Goal: Task Accomplishment & Management: Manage account settings

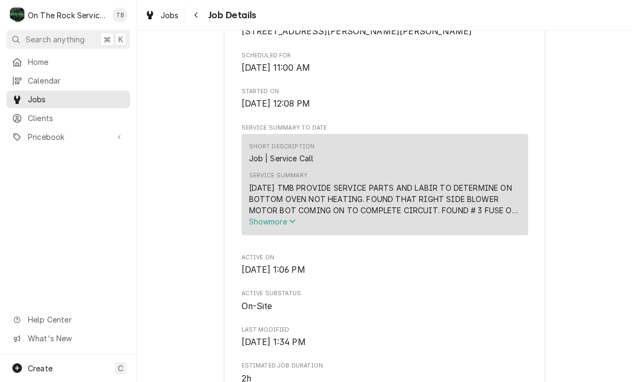
scroll to position [286, 0]
click at [288, 228] on button "Show more" at bounding box center [385, 222] width 272 height 11
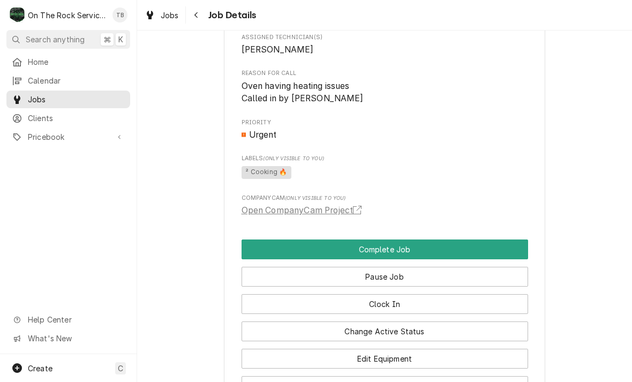
scroll to position [757, 0]
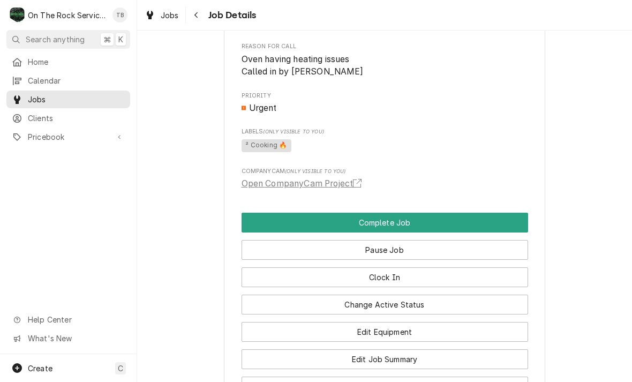
click at [398, 333] on button "Edit Equipment" at bounding box center [385, 332] width 287 height 20
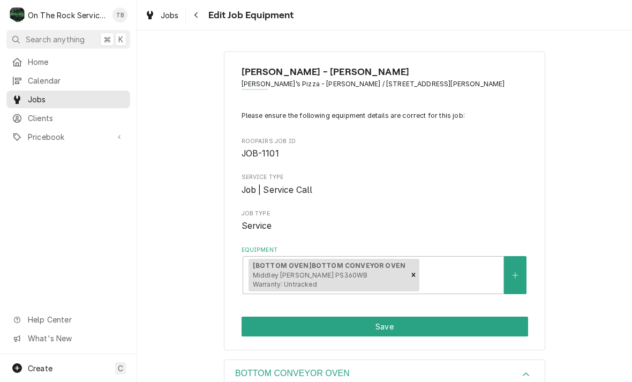
click at [391, 323] on button "Save" at bounding box center [385, 327] width 287 height 20
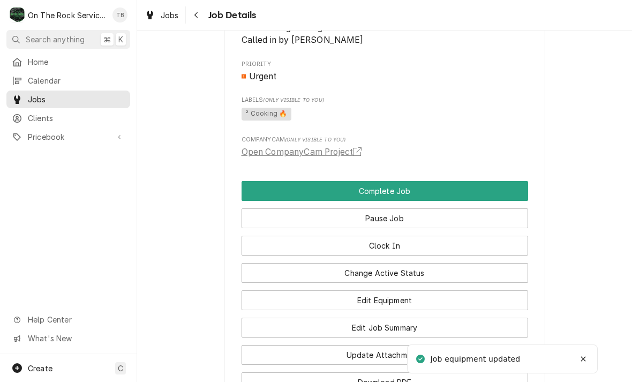
scroll to position [710, 0]
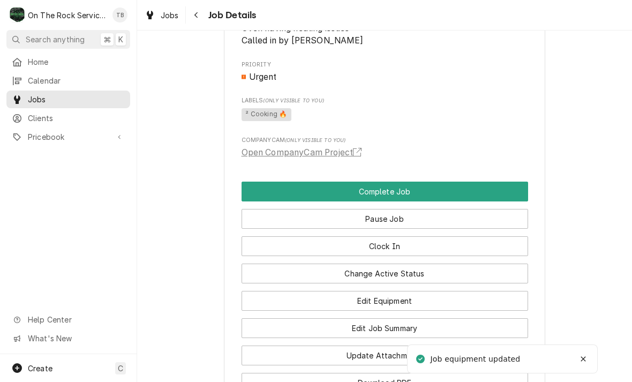
click at [401, 332] on button "Edit Job Summary" at bounding box center [385, 328] width 287 height 20
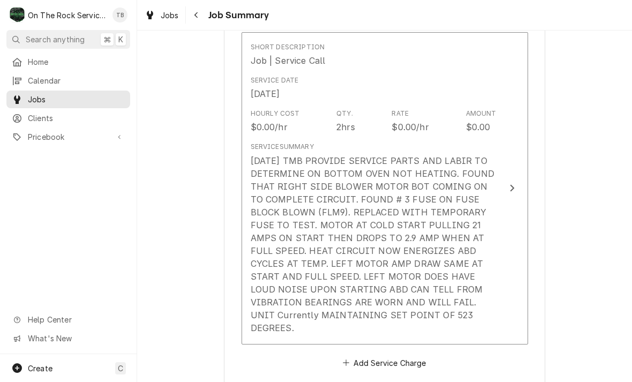
click at [420, 295] on div "[DATE] TMB PROVIDE SERVICE PARTS AND LABIR TO DETERMINE ON BOTTOM OVEN NOT HEAT…" at bounding box center [374, 244] width 246 height 180
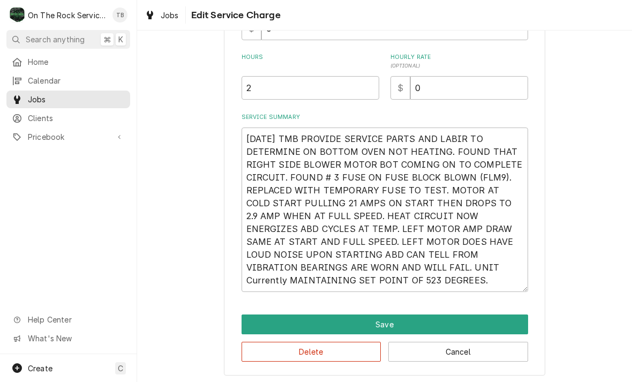
scroll to position [147, 0]
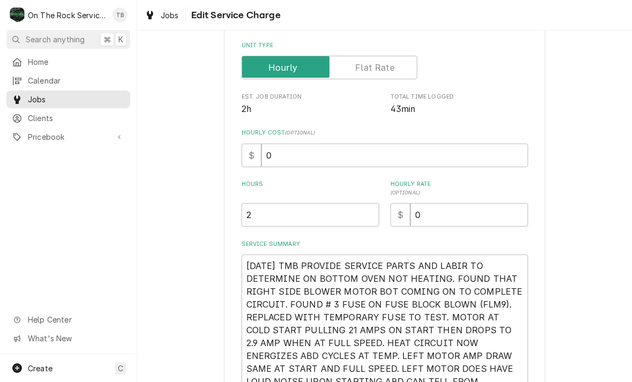
type textarea "x"
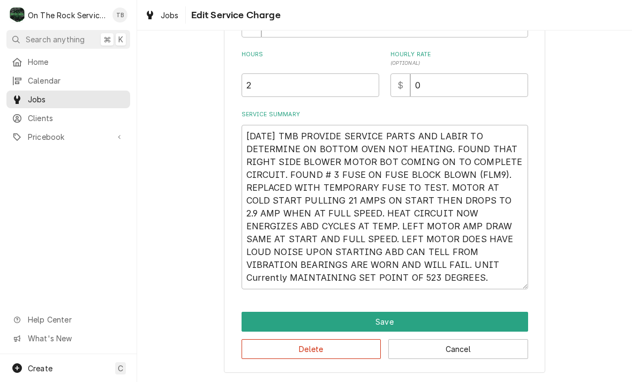
scroll to position [279, 0]
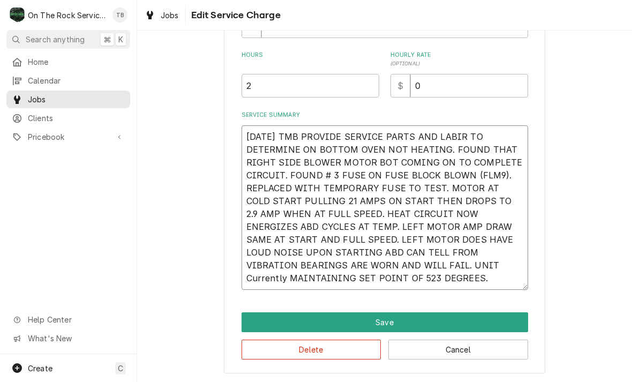
click at [383, 284] on textarea "[DATE] TMB PROVIDE SERVICE PARTS AND LABIR TO DETERMINE ON BOTTOM OVEN NOT HEAT…" at bounding box center [385, 207] width 287 height 165
type textarea "[DATE] TMB PROVIDE SERVICE PARTS AND LABIR TO DETERMINE ON BOTTOM OVEN NOT HEAT…"
type textarea "x"
type textarea "[DATE] TMB PROVIDE SERVICE PARTS AND LABIR TO DETERMINE ON BOTTOM OVEN NOT HEAT…"
type textarea "x"
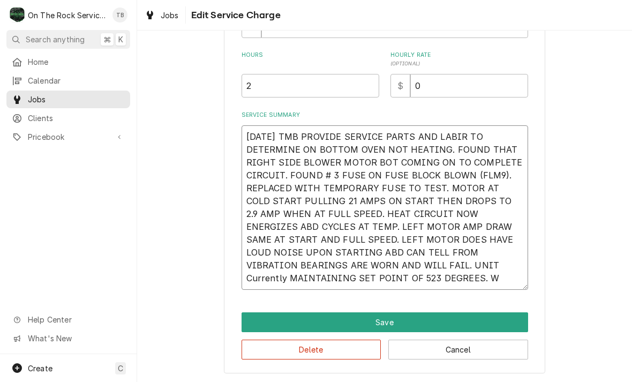
type textarea "[DATE] TMB PROVIDE SERVICE PARTS AND LABIR TO DETERMINE ON BOTTOM OVEN NOT HEAT…"
type textarea "x"
type textarea "[DATE] TMB PROVIDE SERVICE PARTS AND LABIR TO DETERMINE ON BOTTOM OVEN NOT HEAT…"
type textarea "x"
type textarea "[DATE] TMB PROVIDE SERVICE PARTS AND LABIR TO DETERMINE ON BOTTOM OVEN NOT HEAT…"
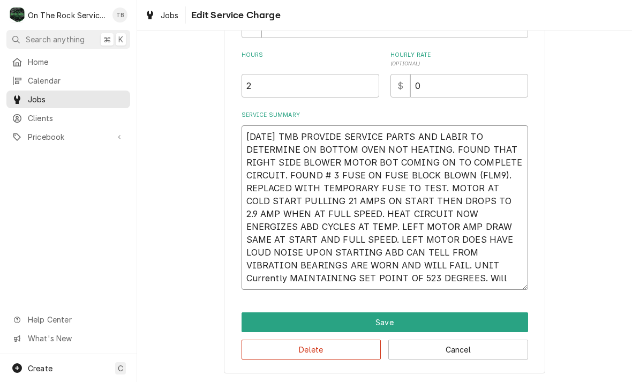
type textarea "x"
type textarea "[DATE] TMB PROVIDE SERVICE PARTS AND LABIR TO DETERMINE ON BOTTOM OVEN NOT HEAT…"
type textarea "x"
type textarea "[DATE] TMB PROVIDE SERVICE PARTS AND LABIR TO DETERMINE ON BOTTOM OVEN NOT HEAT…"
type textarea "x"
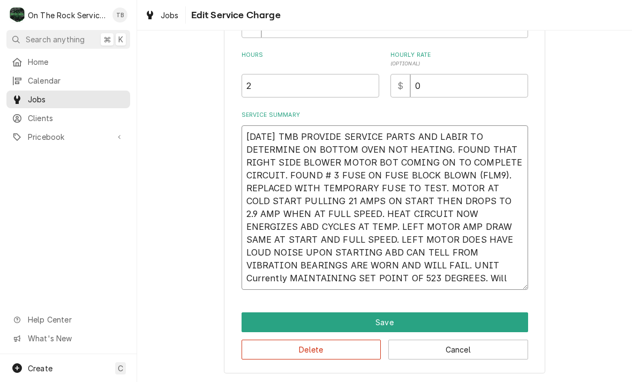
type textarea "[DATE] TMB PROVIDE SERVICE PARTS AND LABIR TO DETERMINE ON BOTTOM OVEN NOT HEAT…"
type textarea "x"
type textarea "9/25/25 TMB PROVIDE SERVICE PARTS AND LABIR TO DETERMINE ON BOTTOM OVEN NOT HEA…"
type textarea "x"
type textarea "9/25/25 TMB PROVIDE SERVICE PARTS AND LABIR TO DETERMINE ON BOTTOM OVEN NOT HEA…"
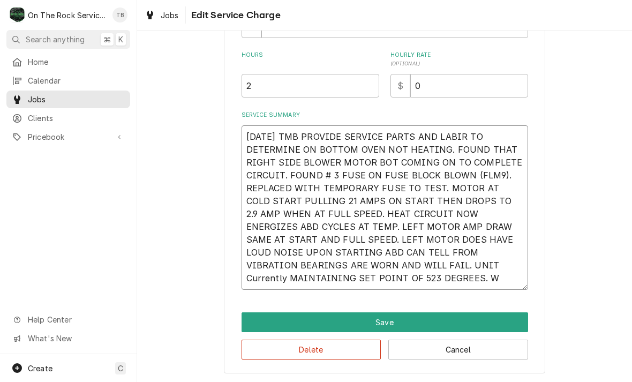
type textarea "x"
type textarea "9/25/25 TMB PROVIDE SERVICE PARTS AND LABIR TO DETERMINE ON BOTTOM OVEN NOT HEA…"
type textarea "x"
type textarea "9/25/25 TMB PROVIDE SERVICE PARTS AND LABIR TO DETERMINE ON BOTTOM OVEN NOT HEA…"
type textarea "x"
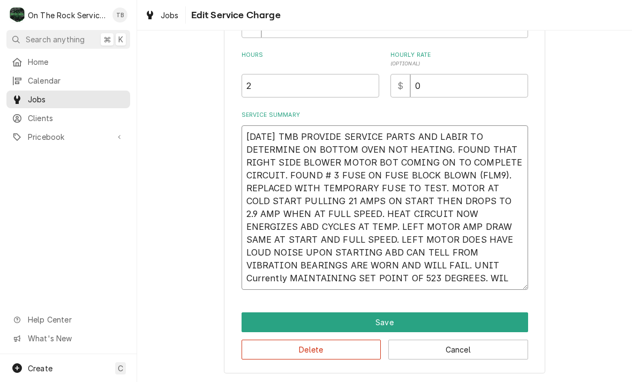
type textarea "9/25/25 TMB PROVIDE SERVICE PARTS AND LABIR TO DETERMINE ON BOTTOM OVEN NOT HEA…"
type textarea "x"
type textarea "9/25/25 TMB PROVIDE SERVICE PARTS AND LABIR TO DETERMINE ON BOTTOM OVEN NOT HEA…"
type textarea "x"
type textarea "9/25/25 TMB PROVIDE SERVICE PARTS AND LABIR TO DETERMINE ON BOTTOM OVEN NOT HEA…"
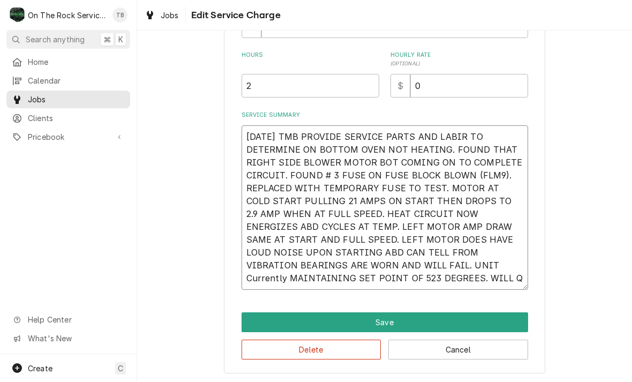
type textarea "x"
type textarea "9/25/25 TMB PROVIDE SERVICE PARTS AND LABIR TO DETERMINE ON BOTTOM OVEN NOT HEA…"
type textarea "x"
type textarea "9/25/25 TMB PROVIDE SERVICE PARTS AND LABIR TO DETERMINE ON BOTTOM OVEN NOT HEA…"
type textarea "x"
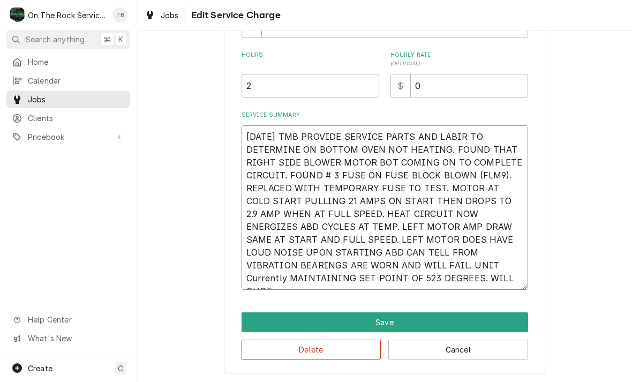
type textarea "9/25/25 TMB PROVIDE SERVICE PARTS AND LABIR TO DETERMINE ON BOTTOM OVEN NOT HEA…"
type textarea "x"
type textarea "9/25/25 TMB PROVIDE SERVICE PARTS AND LABIR TO DETERMINE ON BOTTOM OVEN NOT HEA…"
type textarea "x"
type textarea "9/25/25 TMB PROVIDE SERVICE PARTS AND LABIR TO DETERMINE ON BOTTOM OVEN NOT HEA…"
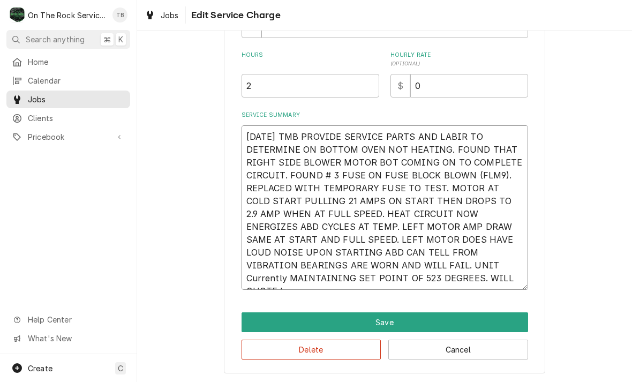
type textarea "x"
type textarea "9/25/25 TMB PROVIDE SERVICE PARTS AND LABIR TO DETERMINE ON BOTTOM OVEN NOT HEA…"
type textarea "x"
type textarea "9/25/25 TMB PROVIDE SERVICE PARTS AND LABIR TO DETERMINE ON BOTTOM OVEN NOT HEA…"
type textarea "x"
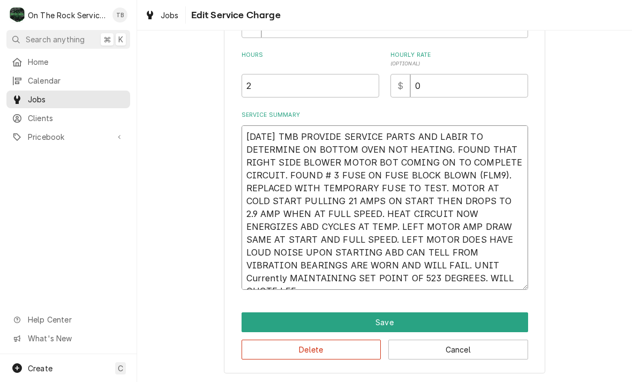
type textarea "9/25/25 TMB PROVIDE SERVICE PARTS AND LABIR TO DETERMINE ON BOTTOM OVEN NOT HEA…"
type textarea "x"
type textarea "9/25/25 TMB PROVIDE SERVICE PARTS AND LABIR TO DETERMINE ON BOTTOM OVEN NOT HEA…"
type textarea "x"
type textarea "9/25/25 TMB PROVIDE SERVICE PARTS AND LABIR TO DETERMINE ON BOTTOM OVEN NOT HEA…"
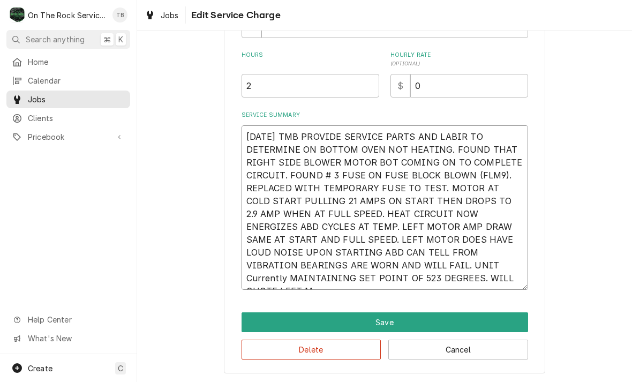
type textarea "x"
type textarea "9/25/25 TMB PROVIDE SERVICE PARTS AND LABIR TO DETERMINE ON BOTTOM OVEN NOT HEA…"
type textarea "x"
type textarea "9/25/25 TMB PROVIDE SERVICE PARTS AND LABIR TO DETERMINE ON BOTTOM OVEN NOT HEA…"
type textarea "x"
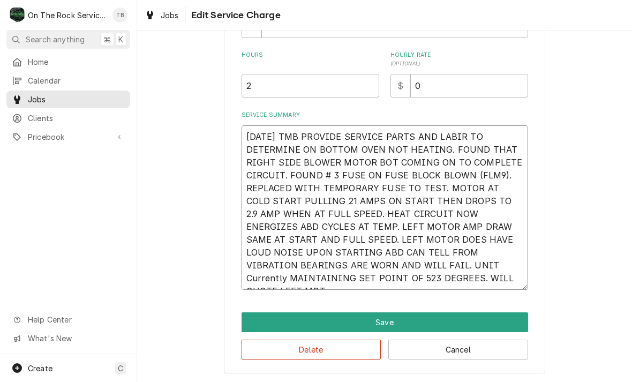
type textarea "9/25/25 TMB PROVIDE SERVICE PARTS AND LABIR TO DETERMINE ON BOTTOM OVEN NOT HEA…"
type textarea "x"
type textarea "9/25/25 TMB PROVIDE SERVICE PARTS AND LABIR TO DETERMINE ON BOTTOM OVEN NOT HEA…"
type textarea "x"
type textarea "9/25/25 TMB PROVIDE SERVICE PARTS AND LABIR TO DETERMINE ON BOTTOM OVEN NOT HEA…"
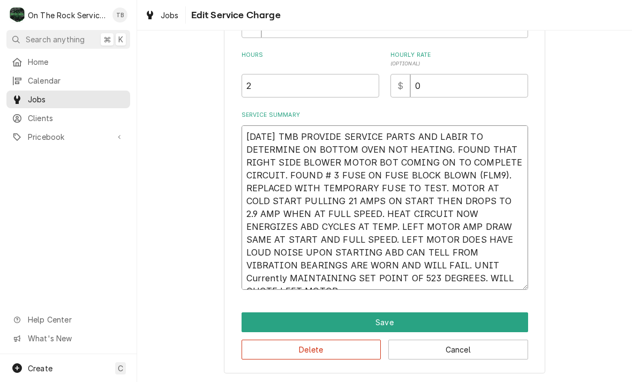
type textarea "x"
type textarea "9/25/25 TMB PROVIDE SERVICE PARTS AND LABIR TO DETERMINE ON BOTTOM OVEN NOT HEA…"
type textarea "x"
type textarea "9/25/25 TMB PROVIDE SERVICE PARTS AND LABIR TO DETERMINE ON BOTTOM OVEN NOT HEA…"
type textarea "x"
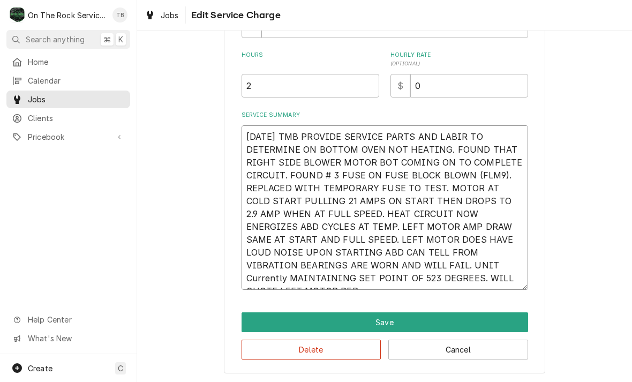
type textarea "9/25/25 TMB PROVIDE SERVICE PARTS AND LABIR TO DETERMINE ON BOTTOM OVEN NOT HEA…"
type textarea "x"
type textarea "9/25/25 TMB PROVIDE SERVICE PARTS AND LABIR TO DETERMINE ON BOTTOM OVEN NOT HEA…"
type textarea "x"
type textarea "9/25/25 TMB PROVIDE SERVICE PARTS AND LABIR TO DETERMINE ON BOTTOM OVEN NOT HEA…"
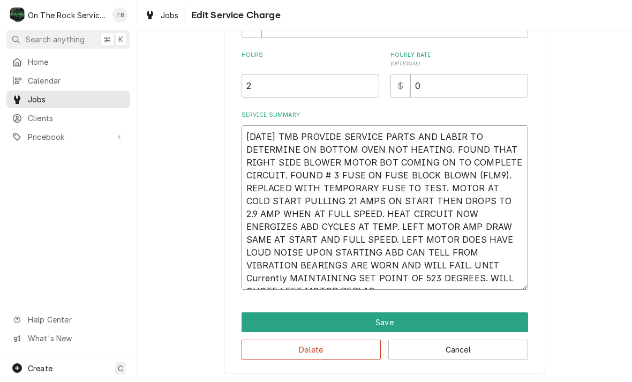
type textarea "x"
type textarea "9/25/25 TMB PROVIDE SERVICE PARTS AND LABIR TO DETERMINE ON BOTTOM OVEN NOT HEA…"
type textarea "x"
type textarea "9/25/25 TMB PROVIDE SERVICE PARTS AND LABIR TO DETERMINE ON BOTTOM OVEN NOT HEA…"
type textarea "x"
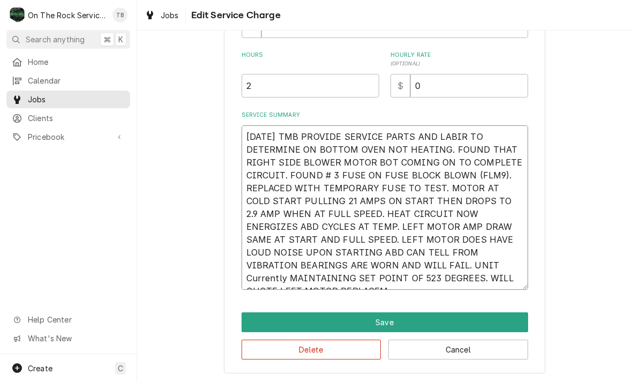
type textarea "9/25/25 TMB PROVIDE SERVICE PARTS AND LABIR TO DETERMINE ON BOTTOM OVEN NOT HEA…"
type textarea "x"
type textarea "9/25/25 TMB PROVIDE SERVICE PARTS AND LABIR TO DETERMINE ON BOTTOM OVEN NOT HEA…"
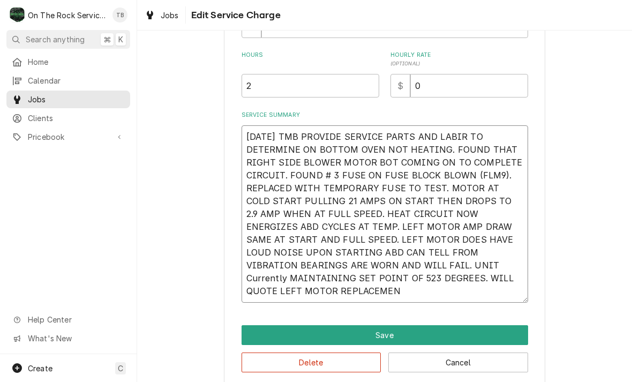
type textarea "x"
type textarea "9/25/25 TMB PROVIDE SERVICE PARTS AND LABIR TO DETERMINE ON BOTTOM OVEN NOT HEA…"
type textarea "x"
type textarea "9/25/25 TMB PROVIDE SERVICE PARTS AND LABIR TO DETERMINE ON BOTTOM OVEN NOT HEA…"
type textarea "x"
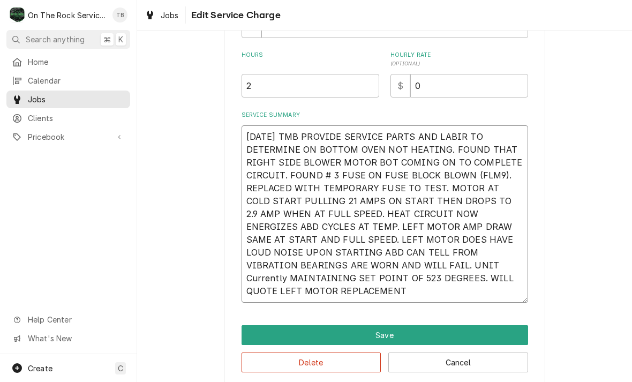
type textarea "9/25/25 TMB PROVIDE SERVICE PARTS AND LABIR TO DETERMINE ON BOTTOM OVEN NOT HEA…"
type textarea "x"
type textarea "9/25/25 TMB PROVIDE SERVICE PARTS AND LABIR TO DETERMINE ON BOTTOM OVEN NOT HEA…"
type textarea "x"
type textarea "9/25/25 TMB PROVIDE SERVICE PARTS AND LABIR TO DETERMINE ON BOTTOM OVEN NOT HEA…"
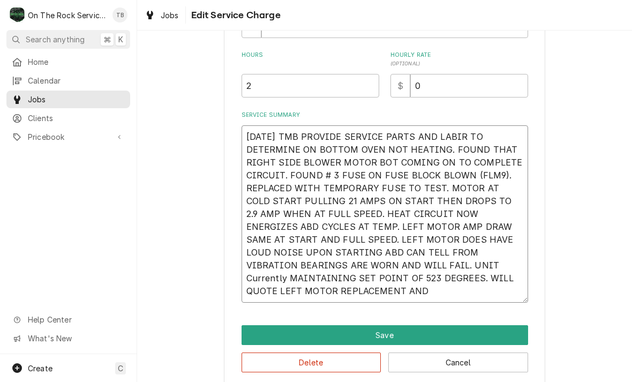
type textarea "x"
type textarea "9/25/25 TMB PROVIDE SERVICE PARTS AND LABIR TO DETERMINE ON BOTTOM OVEN NOT HEA…"
type textarea "x"
type textarea "9/25/25 TMB PROVIDE SERVICE PARTS AND LABIR TO DETERMINE ON BOTTOM OVEN NOT HEA…"
type textarea "x"
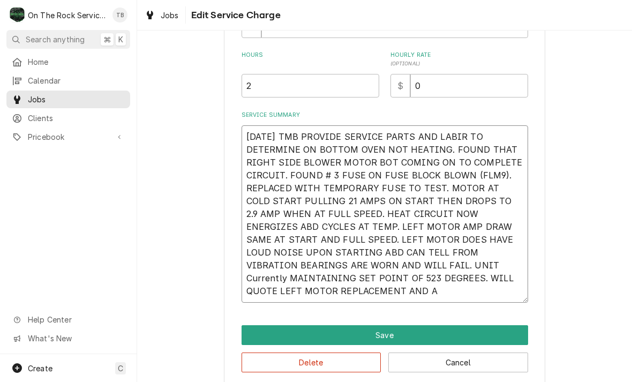
type textarea "9/25/25 TMB PROVIDE SERVICE PARTS AND LABIR TO DETERMINE ON BOTTOM OVEN NOT HEA…"
type textarea "x"
type textarea "9/25/25 TMB PROVIDE SERVICE PARTS AND LABIR TO DETERMINE ON BOTTOM OVEN NOT HEA…"
type textarea "x"
type textarea "9/25/25 TMB PROVIDE SERVICE PARTS AND LABIR TO DETERMINE ON BOTTOM OVEN NOT HEA…"
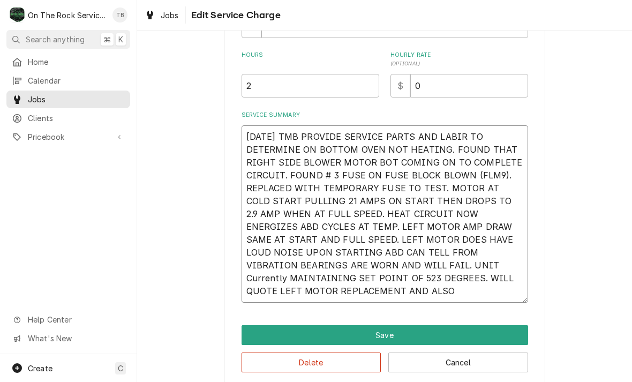
type textarea "x"
type textarea "9/25/25 TMB PROVIDE SERVICE PARTS AND LABIR TO DETERMINE ON BOTTOM OVEN NOT HEA…"
type textarea "x"
type textarea "9/25/25 TMB PROVIDE SERVICE PARTS AND LABIR TO DETERMINE ON BOTTOM OVEN NOT HEA…"
type textarea "x"
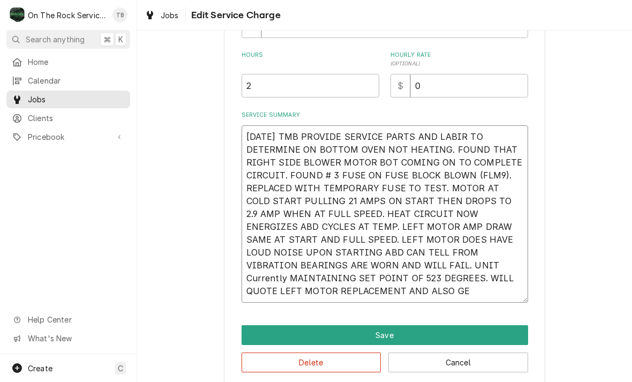
type textarea "9/25/25 TMB PROVIDE SERVICE PARTS AND LABIR TO DETERMINE ON BOTTOM OVEN NOT HEA…"
type textarea "x"
type textarea "9/25/25 TMB PROVIDE SERVICE PARTS AND LABIR TO DETERMINE ON BOTTOM OVEN NOT HEA…"
type textarea "x"
type textarea "9/25/25 TMB PROVIDE SERVICE PARTS AND LABIR TO DETERMINE ON BOTTOM OVEN NOT HEA…"
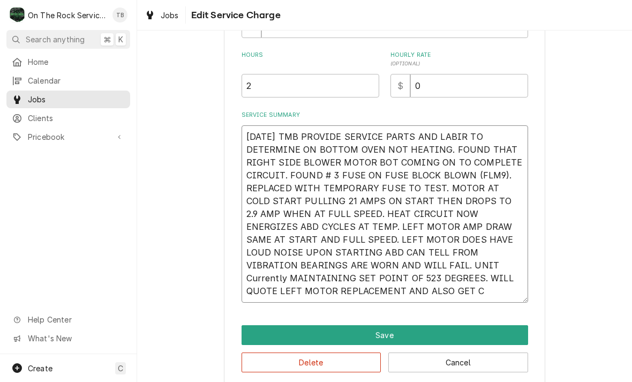
type textarea "x"
type textarea "9/25/25 TMB PROVIDE SERVICE PARTS AND LABIR TO DETERMINE ON BOTTOM OVEN NOT HEA…"
type textarea "x"
type textarea "9/25/25 TMB PROVIDE SERVICE PARTS AND LABIR TO DETERMINE ON BOTTOM OVEN NOT HEA…"
type textarea "x"
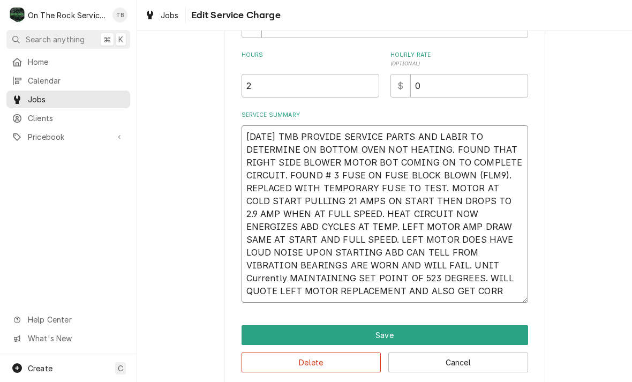
type textarea "9/25/25 TMB PROVIDE SERVICE PARTS AND LABIR TO DETERMINE ON BOTTOM OVEN NOT HEA…"
type textarea "x"
type textarea "9/25/25 TMB PROVIDE SERVICE PARTS AND LABIR TO DETERMINE ON BOTTOM OVEN NOT HEA…"
type textarea "x"
type textarea "9/25/25 TMB PROVIDE SERVICE PARTS AND LABIR TO DETERMINE ON BOTTOM OVEN NOT HEA…"
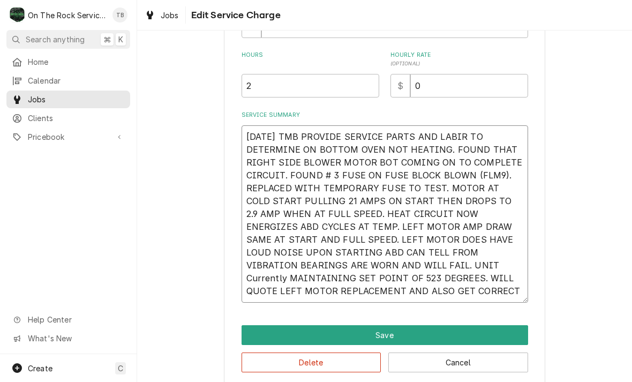
type textarea "x"
type textarea "9/25/25 TMB PROVIDE SERVICE PARTS AND LABIR TO DETERMINE ON BOTTOM OVEN NOT HEA…"
type textarea "x"
type textarea "9/25/25 TMB PROVIDE SERVICE PARTS AND LABIR TO DETERMINE ON BOTTOM OVEN NOT HEA…"
type textarea "x"
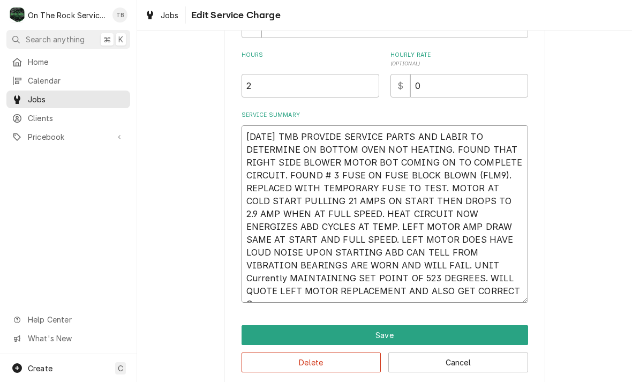
type textarea "9/25/25 TMB PROVIDE SERVICE PARTS AND LABIR TO DETERMINE ON BOTTOM OVEN NOT HEA…"
type textarea "x"
type textarea "9/25/25 TMB PROVIDE SERVICE PARTS AND LABIR TO DETERMINE ON BOTTOM OVEN NOT HEA…"
type textarea "x"
type textarea "9/25/25 TMB PROVIDE SERVICE PARTS AND LABIR TO DETERMINE ON BOTTOM OVEN NOT HEA…"
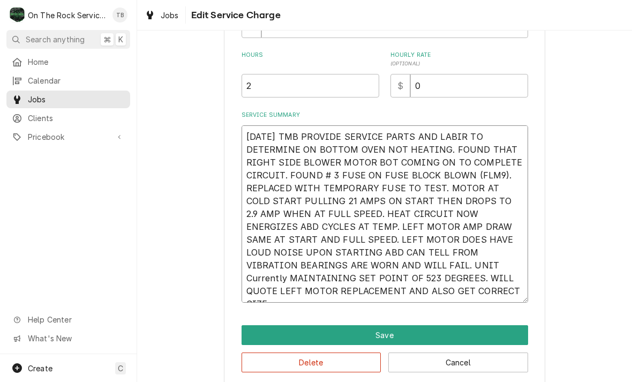
type textarea "x"
type textarea "9/25/25 TMB PROVIDE SERVICE PARTS AND LABIR TO DETERMINE ON BOTTOM OVEN NOT HEA…"
type textarea "x"
type textarea "9/25/25 TMB PROVIDE SERVICE PARTS AND LABIR TO DETERMINE ON BOTTOM OVEN NOT HEA…"
type textarea "x"
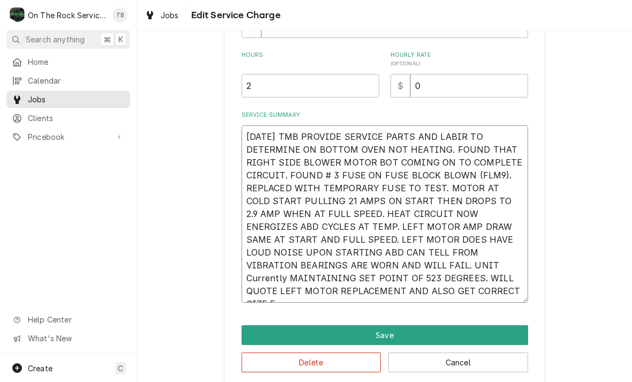
type textarea "9/25/25 TMB PROVIDE SERVICE PARTS AND LABIR TO DETERMINE ON BOTTOM OVEN NOT HEA…"
type textarea "x"
type textarea "9/25/25 TMB PROVIDE SERVICE PARTS AND LABIR TO DETERMINE ON BOTTOM OVEN NOT HEA…"
type textarea "x"
type textarea "9/25/25 TMB PROVIDE SERVICE PARTS AND LABIR TO DETERMINE ON BOTTOM OVEN NOT HEA…"
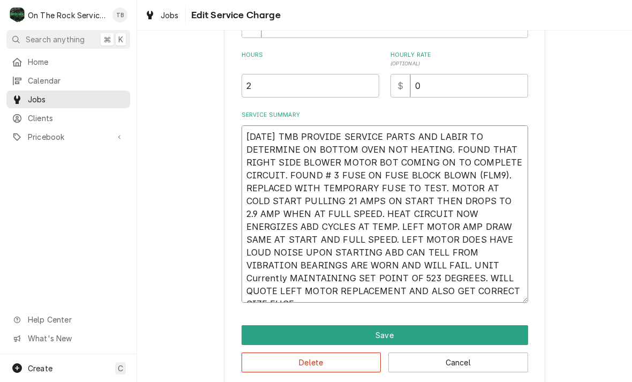
type textarea "x"
type textarea "9/25/25 TMB PROVIDE SERVICE PARTS AND LABIR TO DETERMINE ON BOTTOM OVEN NOT HEA…"
type textarea "x"
type textarea "9/25/25 TMB PROVIDE SERVICE PARTS AND LABIR TO DETERMINE ON BOTTOM OVEN NOT HEA…"
type textarea "x"
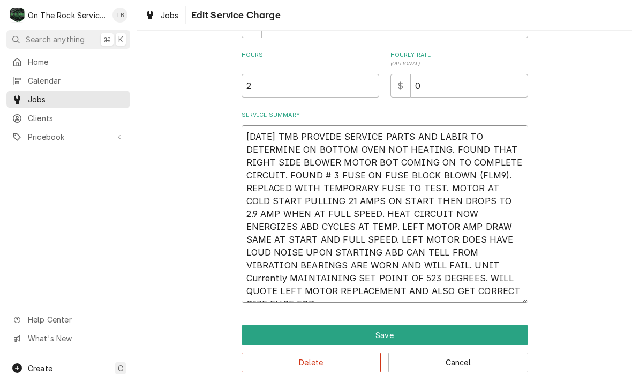
type textarea "9/25/25 TMB PROVIDE SERVICE PARTS AND LABIR TO DETERMINE ON BOTTOM OVEN NOT HEA…"
type textarea "x"
type textarea "9/25/25 TMB PROVIDE SERVICE PARTS AND LABIR TO DETERMINE ON BOTTOM OVEN NOT HEA…"
type textarea "x"
type textarea "9/25/25 TMB PROVIDE SERVICE PARTS AND LABIR TO DETERMINE ON BOTTOM OVEN NOT HEA…"
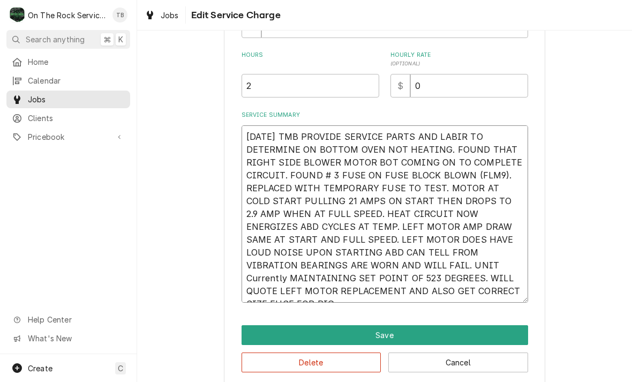
type textarea "x"
type textarea "9/25/25 TMB PROVIDE SERVICE PARTS AND LABIR TO DETERMINE ON BOTTOM OVEN NOT HEA…"
type textarea "x"
type textarea "9/25/25 TMB PROVIDE SERVICE PARTS AND LABIR TO DETERMINE ON BOTTOM OVEN NOT HEA…"
type textarea "x"
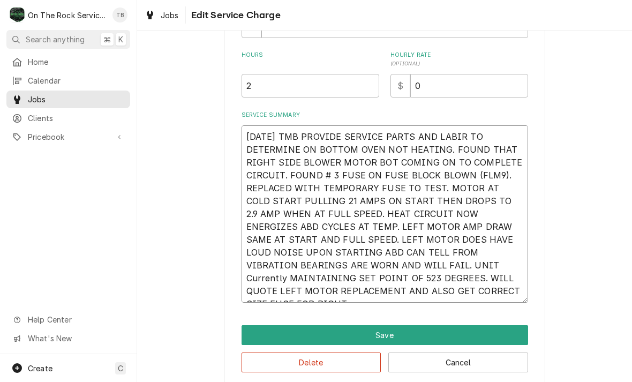
type textarea "9/25/25 TMB PROVIDE SERVICE PARTS AND LABIR TO DETERMINE ON BOTTOM OVEN NOT HEA…"
type textarea "x"
type textarea "9/25/25 TMB PROVIDE SERVICE PARTS AND LABIR TO DETERMINE ON BOTTOM OVEN NOT HEA…"
type textarea "x"
type textarea "9/25/25 TMB PROVIDE SERVICE PARTS AND LABIR TO DETERMINE ON BOTTOM OVEN NOT HEA…"
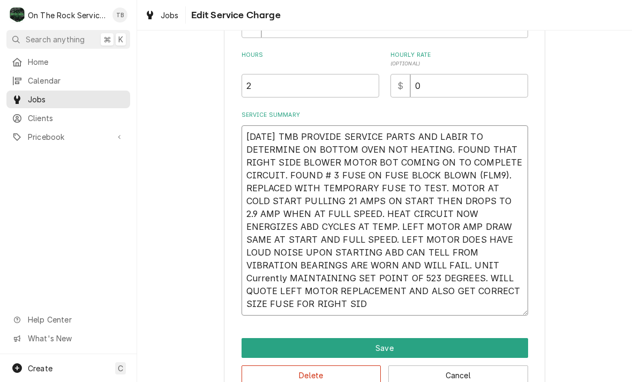
type textarea "x"
type textarea "9/25/25 TMB PROVIDE SERVICE PARTS AND LABIR TO DETERMINE ON BOTTOM OVEN NOT HEA…"
type textarea "x"
type textarea "9/25/25 TMB PROVIDE SERVICE PARTS AND LABIR TO DETERMINE ON BOTTOM OVEN NOT HEA…"
type textarea "x"
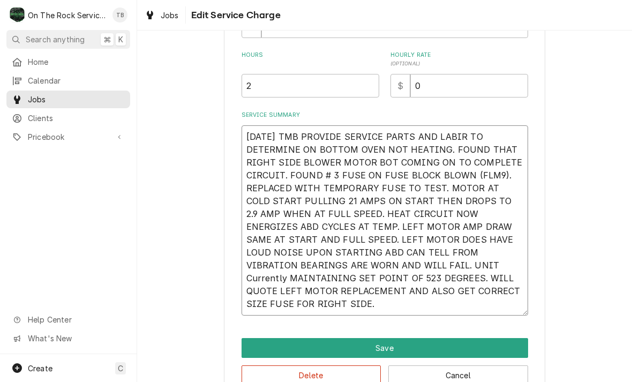
type textarea "9/25/25 TMB PROVIDE SERVICE PARTS AND LABIR TO DETERMINE ON BOTTOM OVEN NOT HEA…"
type textarea "x"
type textarea "9/25/25 TMB PROVIDE SERVICE PARTS AND LABIR TO DETERMINE ON BOTTOM OVEN NOT HEA…"
type textarea "x"
type textarea "9/25/25 TMB PROVIDE SERVICE PARTS AND LABIR TO DETERMINE ON BOTTOM OVEN NOT HEA…"
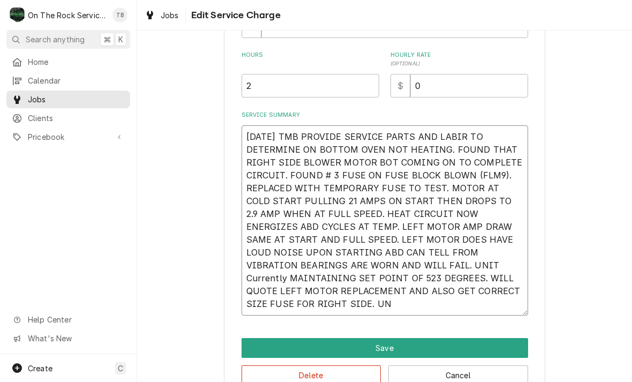
type textarea "x"
type textarea "9/25/25 TMB PROVIDE SERVICE PARTS AND LABIR TO DETERMINE ON BOTTOM OVEN NOT HEA…"
type textarea "x"
type textarea "9/25/25 TMB PROVIDE SERVICE PARTS AND LABIR TO DETERMINE ON BOTTOM OVEN NOT HEA…"
type textarea "x"
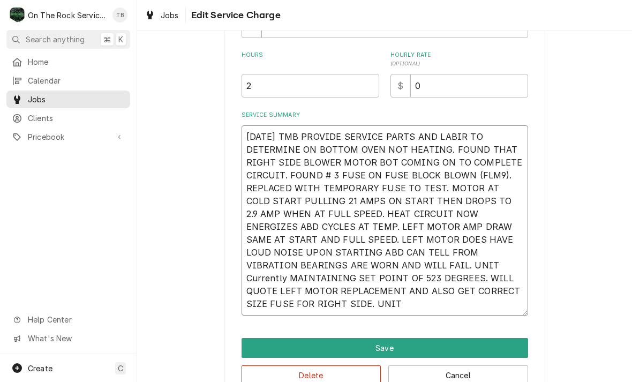
type textarea "9/25/25 TMB PROVIDE SERVICE PARTS AND LABIR TO DETERMINE ON BOTTOM OVEN NOT HEA…"
type textarea "x"
type textarea "9/25/25 TMB PROVIDE SERVICE PARTS AND LABIR TO DETERMINE ON BOTTOM OVEN NOT HEA…"
type textarea "x"
type textarea "9/25/25 TMB PROVIDE SERVICE PARTS AND LABIR TO DETERMINE ON BOTTOM OVEN NOT HEA…"
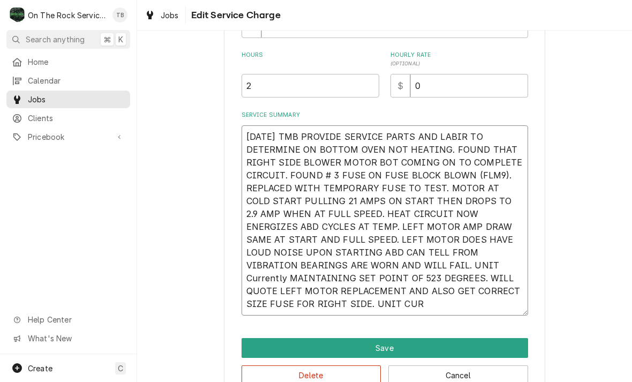
type textarea "x"
type textarea "9/25/25 TMB PROVIDE SERVICE PARTS AND LABIR TO DETERMINE ON BOTTOM OVEN NOT HEA…"
type textarea "x"
type textarea "9/25/25 TMB PROVIDE SERVICE PARTS AND LABIR TO DETERMINE ON BOTTOM OVEN NOT HEA…"
type textarea "x"
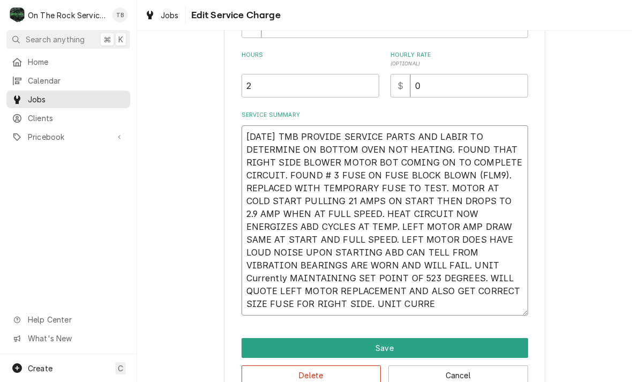
type textarea "9/25/25 TMB PROVIDE SERVICE PARTS AND LABIR TO DETERMINE ON BOTTOM OVEN NOT HEA…"
type textarea "x"
type textarea "9/25/25 TMB PROVIDE SERVICE PARTS AND LABIR TO DETERMINE ON BOTTOM OVEN NOT HEA…"
type textarea "x"
type textarea "9/25/25 TMB PROVIDE SERVICE PARTS AND LABIR TO DETERMINE ON BOTTOM OVEN NOT HEA…"
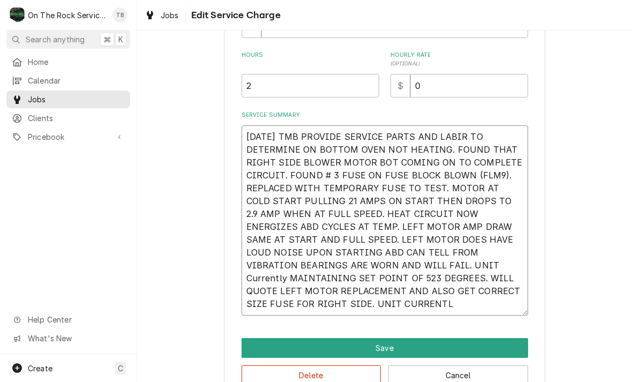
type textarea "x"
type textarea "9/25/25 TMB PROVIDE SERVICE PARTS AND LABIR TO DETERMINE ON BOTTOM OVEN NOT HEA…"
type textarea "x"
type textarea "9/25/25 TMB PROVIDE SERVICE PARTS AND LABIR TO DETERMINE ON BOTTOM OVEN NOT HEA…"
type textarea "x"
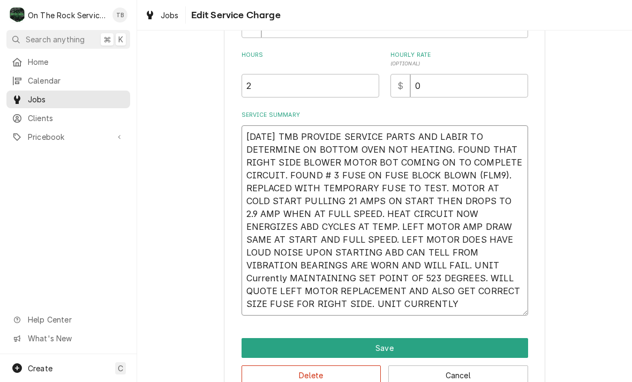
type textarea "9/25/25 TMB PROVIDE SERVICE PARTS AND LABIR TO DETERMINE ON BOTTOM OVEN NOT HEA…"
type textarea "x"
type textarea "9/25/25 TMB PROVIDE SERVICE PARTS AND LABIR TO DETERMINE ON BOTTOM OVEN NOT HEA…"
type textarea "x"
type textarea "9/25/25 TMB PROVIDE SERVICE PARTS AND LABIR TO DETERMINE ON BOTTOM OVEN NOT HEA…"
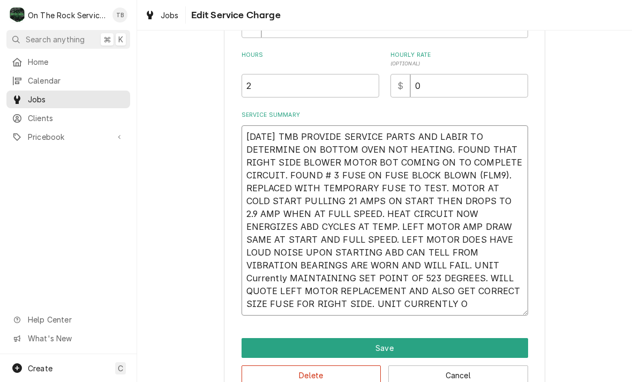
type textarea "x"
type textarea "9/25/25 TMB PROVIDE SERVICE PARTS AND LABIR TO DETERMINE ON BOTTOM OVEN NOT HEA…"
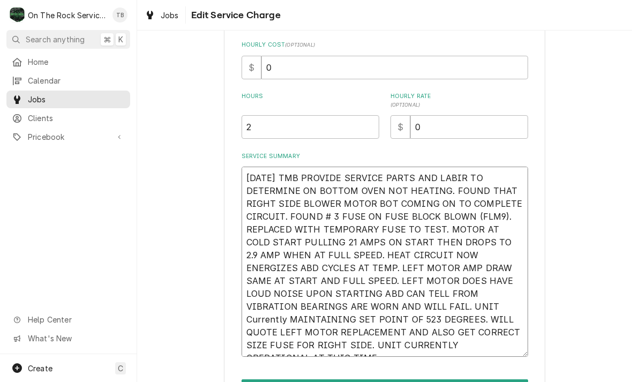
scroll to position [191, 0]
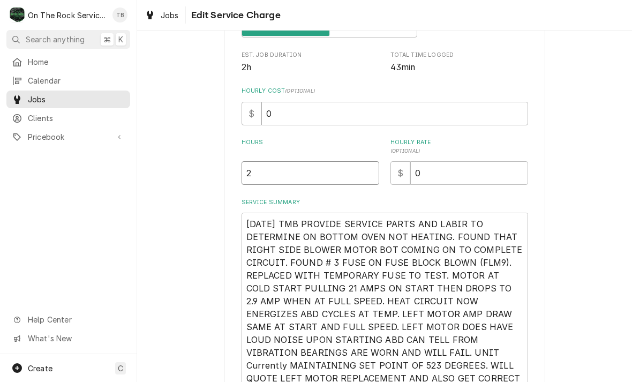
click at [285, 183] on input "2" at bounding box center [311, 173] width 138 height 24
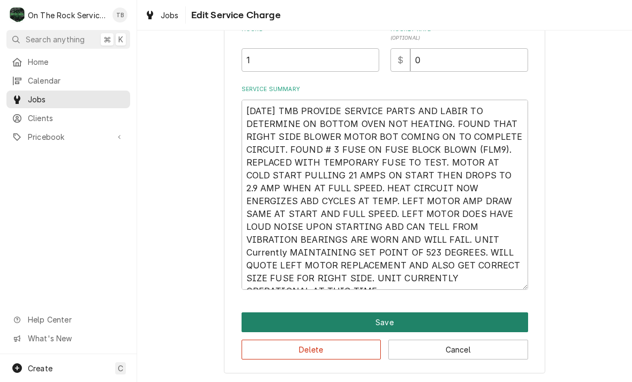
click at [393, 325] on button "Save" at bounding box center [385, 322] width 287 height 20
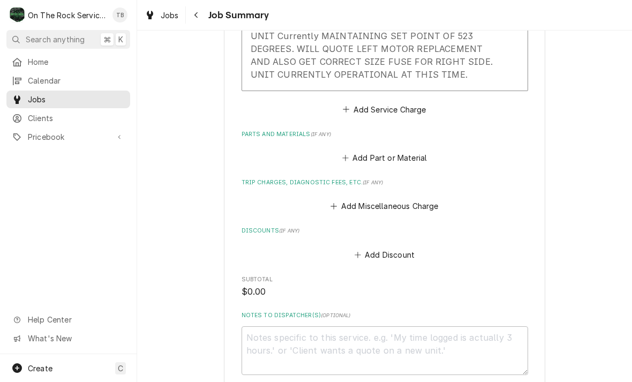
scroll to position [540, 0]
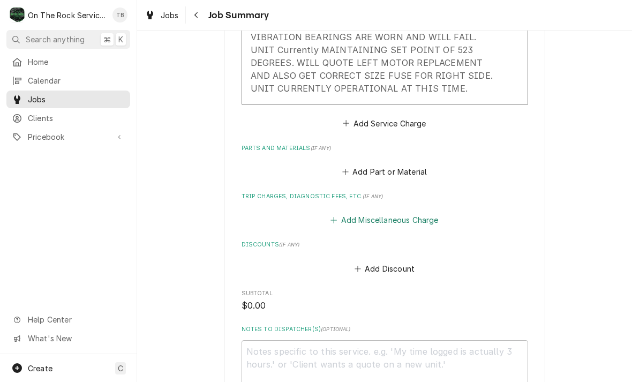
click at [375, 214] on button "Add Miscellaneous Charge" at bounding box center [384, 220] width 111 height 15
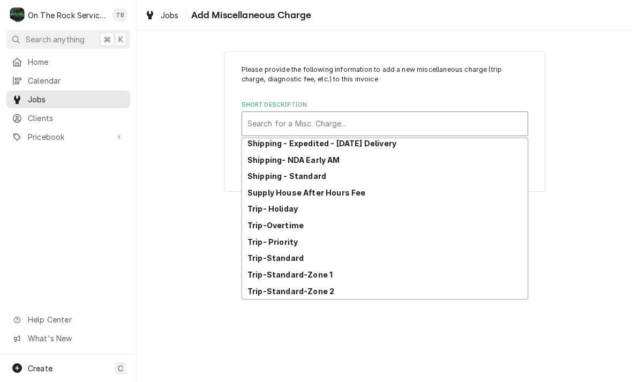
scroll to position [184, 0]
click at [328, 277] on strong "Trip-Standard-Zone 1" at bounding box center [290, 274] width 85 height 9
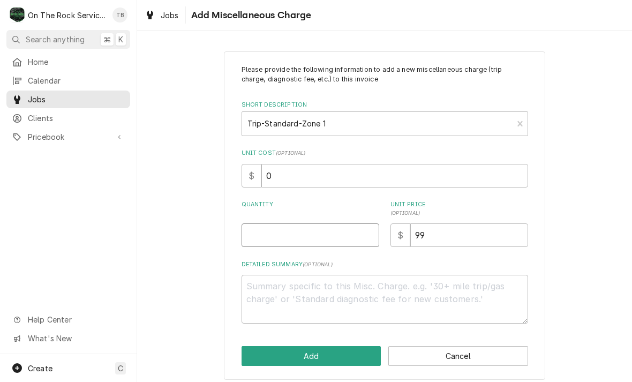
click at [286, 236] on input "Quantity" at bounding box center [311, 235] width 138 height 24
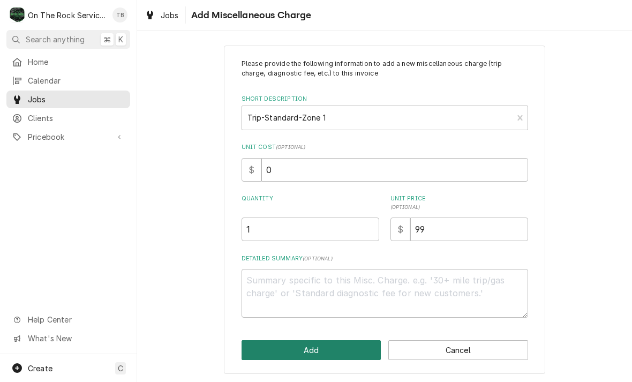
click at [323, 351] on button "Add" at bounding box center [312, 350] width 140 height 20
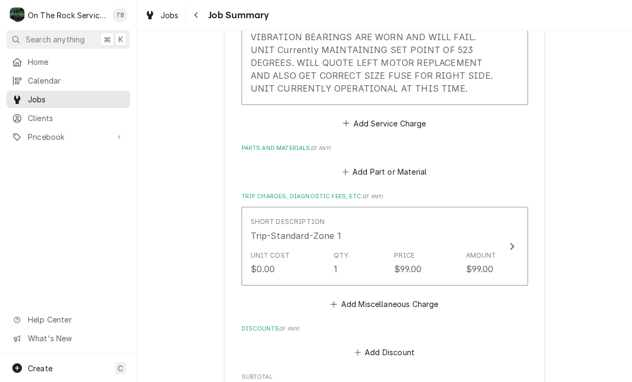
click at [394, 174] on button "Add Part or Material" at bounding box center [384, 172] width 88 height 15
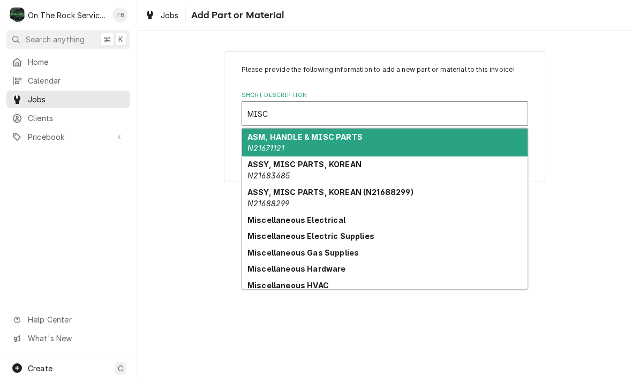
click at [330, 215] on strong "Miscellaneous Electrical" at bounding box center [297, 219] width 98 height 9
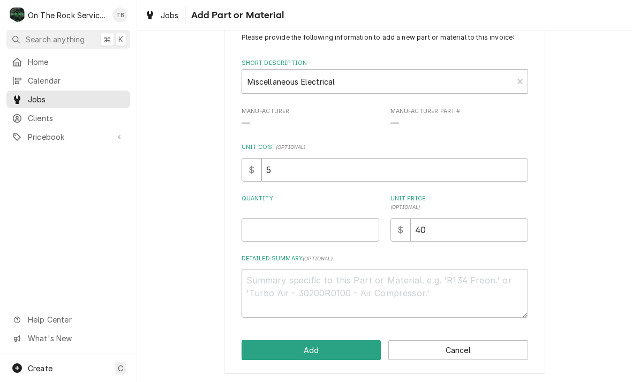
scroll to position [32, 0]
click at [271, 228] on input "Quantity" at bounding box center [311, 231] width 138 height 24
click at [626, 206] on div "Please provide the following information to add a new part or material to this …" at bounding box center [384, 197] width 495 height 374
click at [284, 294] on textarea "Detailed Summary ( optional )" at bounding box center [385, 294] width 287 height 49
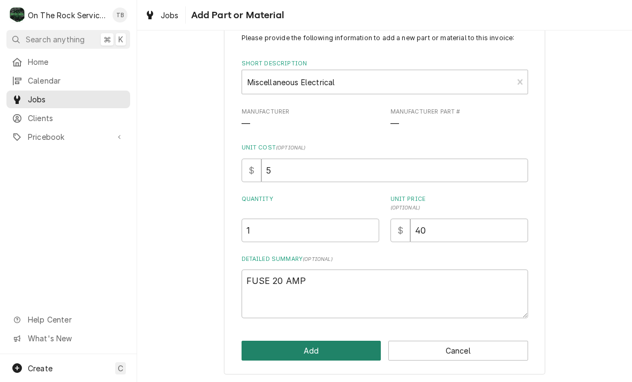
click at [316, 352] on button "Add" at bounding box center [312, 351] width 140 height 20
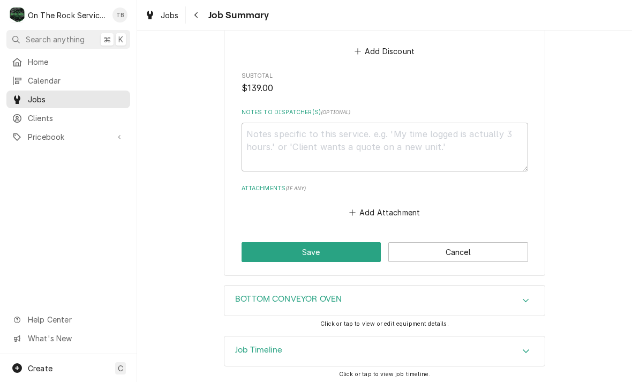
scroll to position [990, 0]
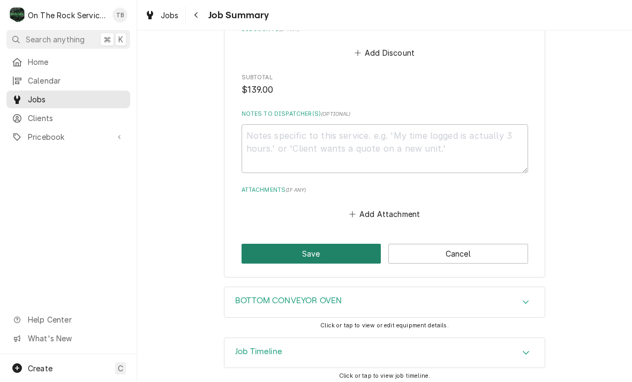
click at [337, 250] on button "Save" at bounding box center [312, 254] width 140 height 20
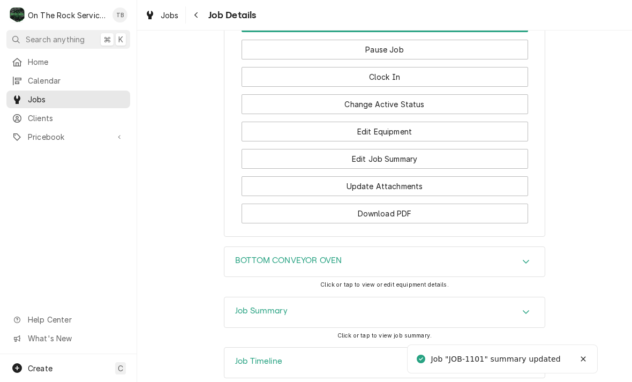
scroll to position [881, 0]
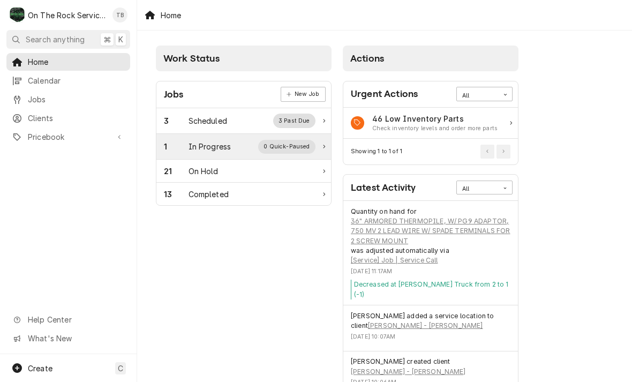
click at [227, 147] on div "In Progress" at bounding box center [210, 146] width 43 height 11
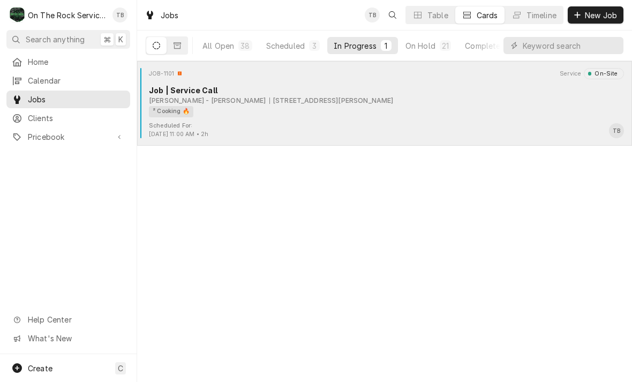
click at [387, 116] on div "² Cooking 🔥" at bounding box center [383, 111] width 468 height 11
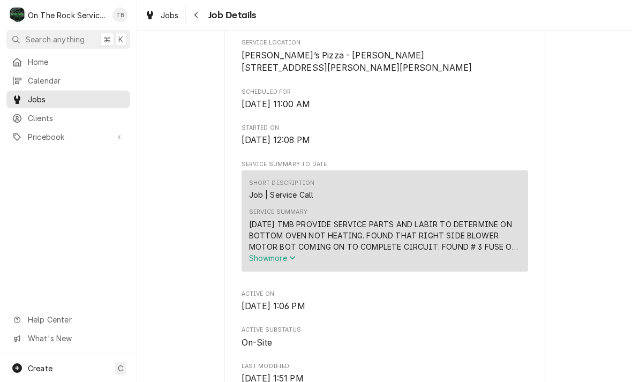
scroll to position [323, 0]
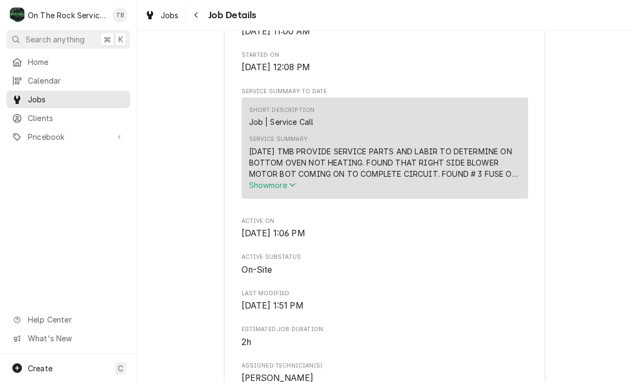
click at [342, 191] on button "Show more" at bounding box center [385, 185] width 272 height 11
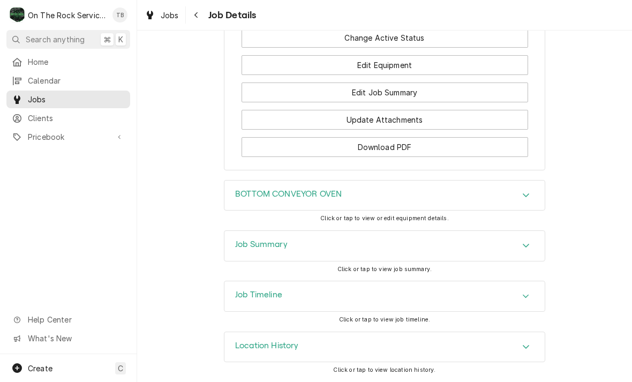
scroll to position [1058, 0]
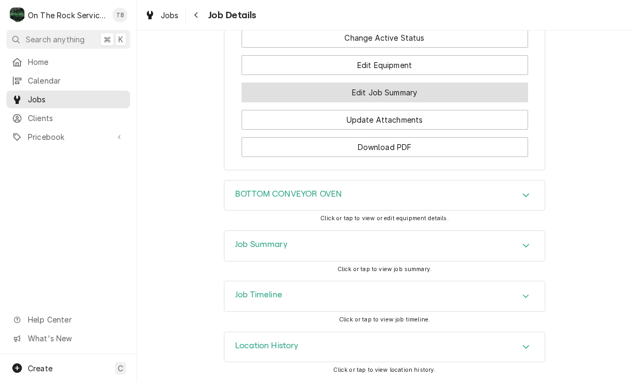
click at [399, 96] on button "Edit Job Summary" at bounding box center [385, 93] width 287 height 20
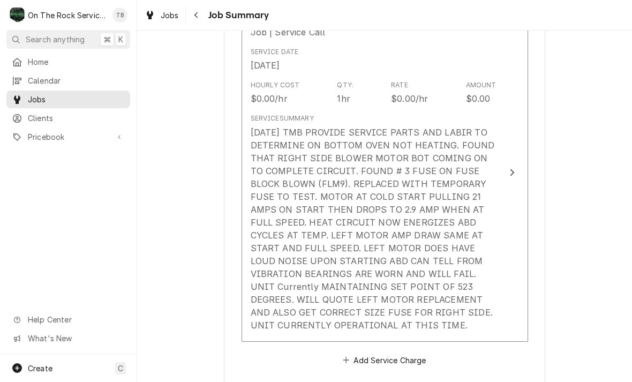
scroll to position [308, 0]
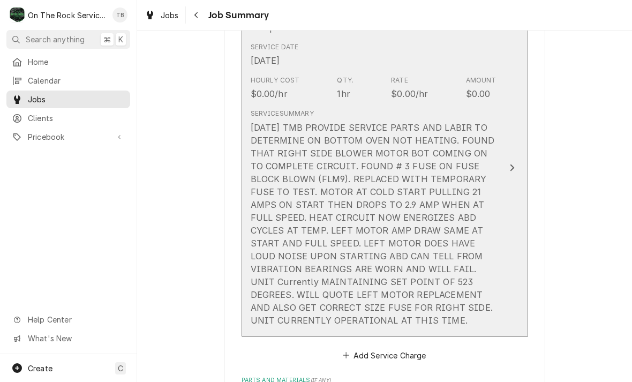
click at [398, 320] on div "9/25/25 TMB PROVIDE SERVICE PARTS AND LABIR TO DETERMINE ON BOTTOM OVEN NOT HEA…" at bounding box center [374, 224] width 246 height 206
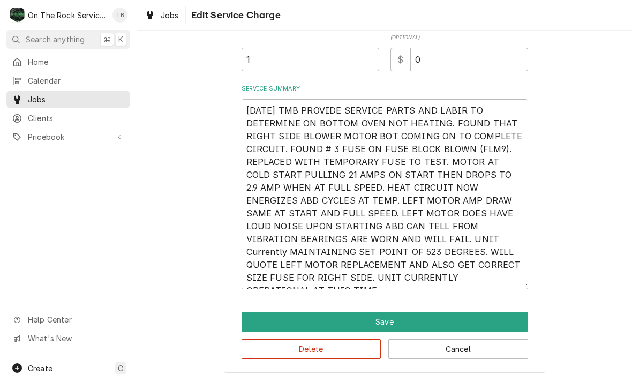
scroll to position [304, 0]
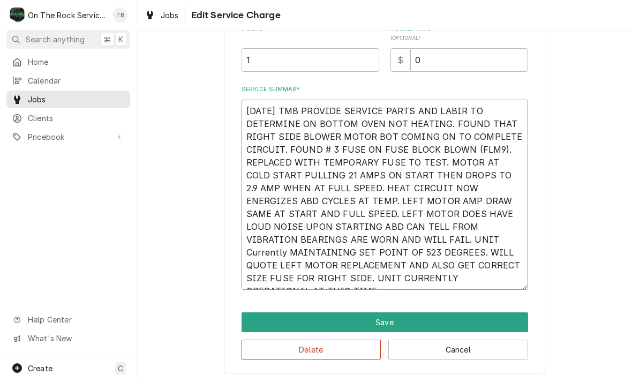
click at [487, 281] on textarea "9/25/25 TMB PROVIDE SERVICE PARTS AND LABIR TO DETERMINE ON BOTTOM OVEN NOT HEA…" at bounding box center [385, 195] width 287 height 190
type textarea "x"
type textarea "9/25/25 TMB PROVIDE SERVICE PARTS AND LABIR TO DETERMINE ON BOTTOM OVEN NOT HEA…"
type textarea "x"
type textarea "9/25/25 TMB PROVIDE SERVICE PARTS AND LABIR TO DETERMINE ON BOTTOM OVEN NOT HEA…"
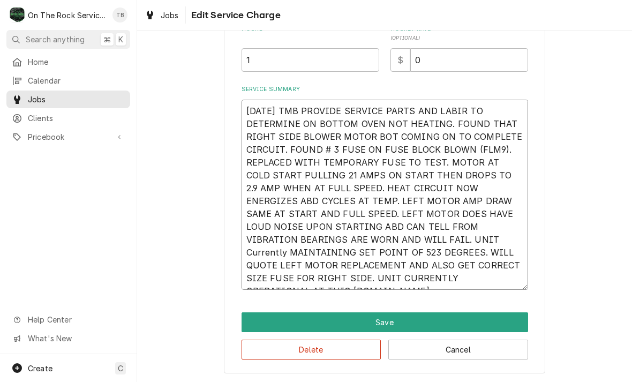
type textarea "x"
type textarea "9/25/25 TMB PROVIDE SERVICE PARTS AND LABIR TO DETERMINE ON BOTTOM OVEN NOT HEA…"
type textarea "x"
type textarea "9/25/25 TMB PROVIDE SERVICE PARTS AND LABIR TO DETERMINE ON BOTTOM OVEN NOT HEA…"
type textarea "x"
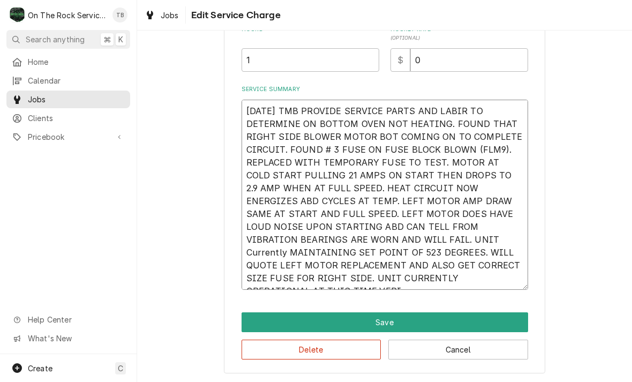
type textarea "9/25/25 TMB PROVIDE SERVICE PARTS AND LABIR TO DETERMINE ON BOTTOM OVEN NOT HEA…"
type textarea "x"
type textarea "9/25/25 TMB PROVIDE SERVICE PARTS AND LABIR TO DETERMINE ON BOTTOM OVEN NOT HEA…"
type textarea "x"
type textarea "9/25/25 TMB PROVIDE SERVICE PARTS AND LABIR TO DETERMINE ON BOTTOM OVEN NOT HEA…"
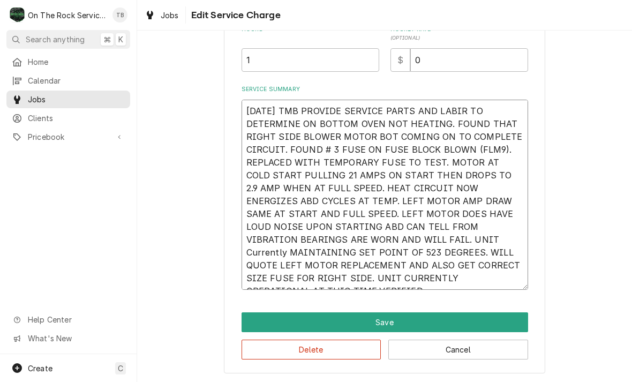
type textarea "x"
type textarea "9/25/25 TMB PROVIDE SERVICE PARTS AND LABIR TO DETERMINE ON BOTTOM OVEN NOT HEA…"
type textarea "x"
type textarea "9/25/25 TMB PROVIDE SERVICE PARTS AND LABIR TO DETERMINE ON BOTTOM OVEN NOT HEA…"
type textarea "x"
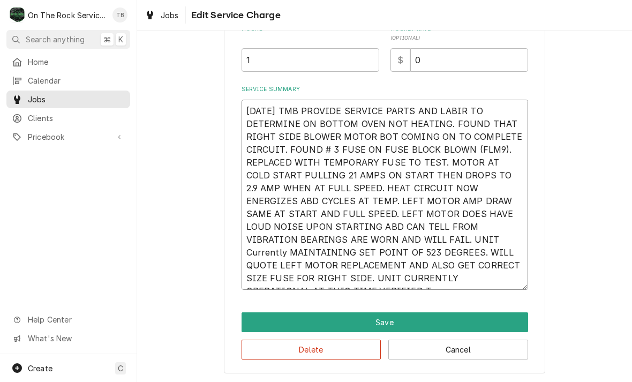
type textarea "9/25/25 TMB PROVIDE SERVICE PARTS AND LABIR TO DETERMINE ON BOTTOM OVEN NOT HEA…"
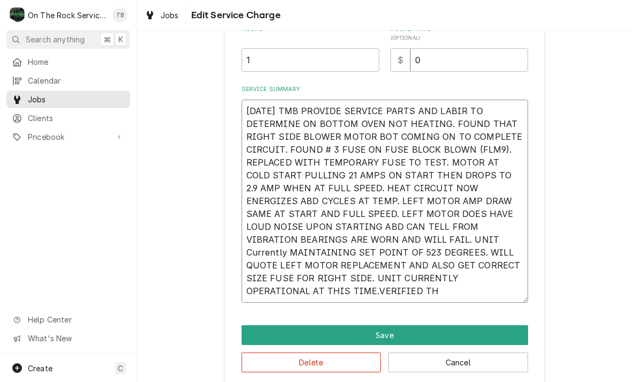
type textarea "x"
type textarea "9/25/25 TMB PROVIDE SERVICE PARTS AND LABIR TO DETERMINE ON BOTTOM OVEN NOT HEA…"
type textarea "x"
type textarea "9/25/25 TMB PROVIDE SERVICE PARTS AND LABIR TO DETERMINE ON BOTTOM OVEN NOT HEA…"
type textarea "x"
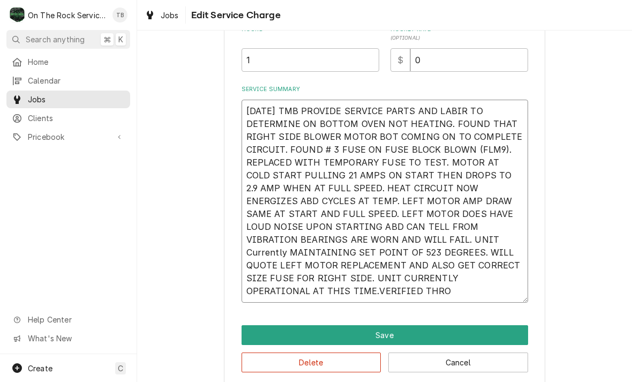
type textarea "9/25/25 TMB PROVIDE SERVICE PARTS AND LABIR TO DETERMINE ON BOTTOM OVEN NOT HEA…"
type textarea "x"
type textarea "9/25/25 TMB PROVIDE SERVICE PARTS AND LABIR TO DETERMINE ON BOTTOM OVEN NOT HEA…"
type textarea "x"
type textarea "9/25/25 TMB PROVIDE SERVICE PARTS AND LABIR TO DETERMINE ON BOTTOM OVEN NOT HEA…"
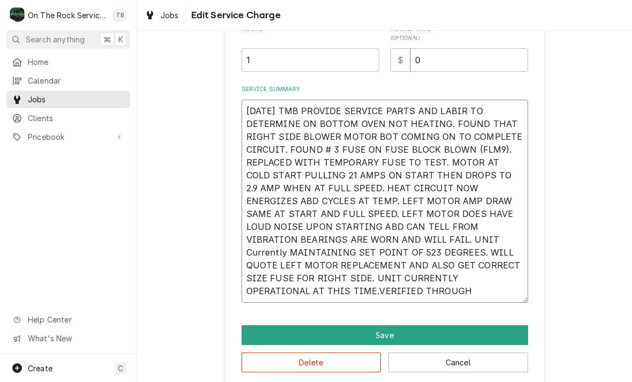
type textarea "x"
type textarea "9/25/25 TMB PROVIDE SERVICE PARTS AND LABIR TO DETERMINE ON BOTTOM OVEN NOT HEA…"
type textarea "x"
type textarea "9/25/25 TMB PROVIDE SERVICE PARTS AND LABIR TO DETERMINE ON BOTTOM OVEN NOT HEA…"
type textarea "x"
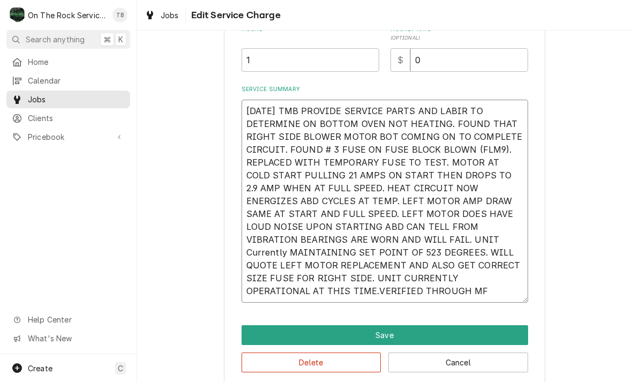
type textarea "9/25/25 TMB PROVIDE SERVICE PARTS AND LABIR TO DETERMINE ON BOTTOM OVEN NOT HEA…"
type textarea "x"
type textarea "9/25/25 TMB PROVIDE SERVICE PARTS AND LABIR TO DETERMINE ON BOTTOM OVEN NOT HEA…"
type textarea "x"
type textarea "9/25/25 TMB PROVIDE SERVICE PARTS AND LABIR TO DETERMINE ON BOTTOM OVEN NOT HEA…"
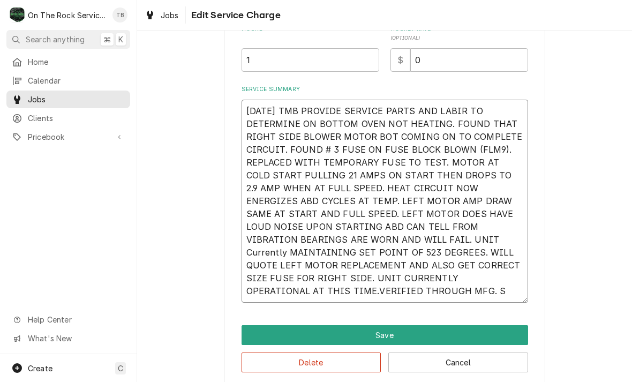
type textarea "x"
type textarea "9/25/25 TMB PROVIDE SERVICE PARTS AND LABIR TO DETERMINE ON BOTTOM OVEN NOT HEA…"
type textarea "x"
type textarea "9/25/25 TMB PROVIDE SERVICE PARTS AND LABIR TO DETERMINE ON BOTTOM OVEN NOT HEA…"
type textarea "x"
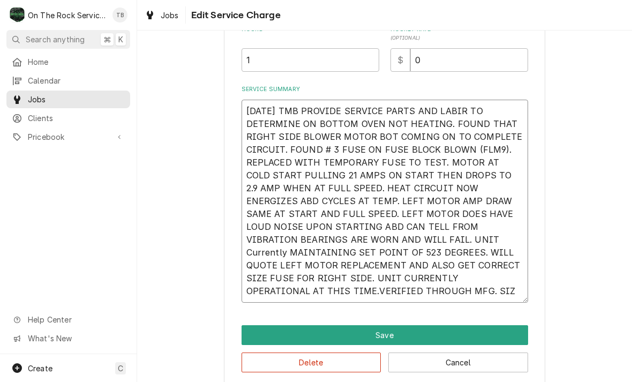
type textarea "9/25/25 TMB PROVIDE SERVICE PARTS AND LABIR TO DETERMINE ON BOTTOM OVEN NOT HEA…"
type textarea "x"
type textarea "9/25/25 TMB PROVIDE SERVICE PARTS AND LABIR TO DETERMINE ON BOTTOM OVEN NOT HEA…"
type textarea "x"
type textarea "9/25/25 TMB PROVIDE SERVICE PARTS AND LABIR TO DETERMINE ON BOTTOM OVEN NOT HEA…"
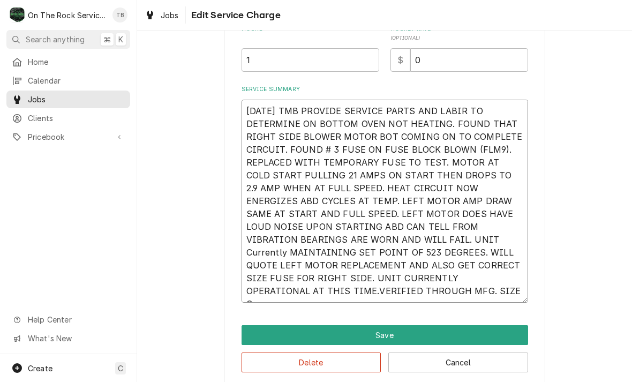
type textarea "x"
type textarea "9/25/25 TMB PROVIDE SERVICE PARTS AND LABIR TO DETERMINE ON BOTTOM OVEN NOT HEA…"
type textarea "x"
type textarea "9/25/25 TMB PROVIDE SERVICE PARTS AND LABIR TO DETERMINE ON BOTTOM OVEN NOT HEA…"
type textarea "x"
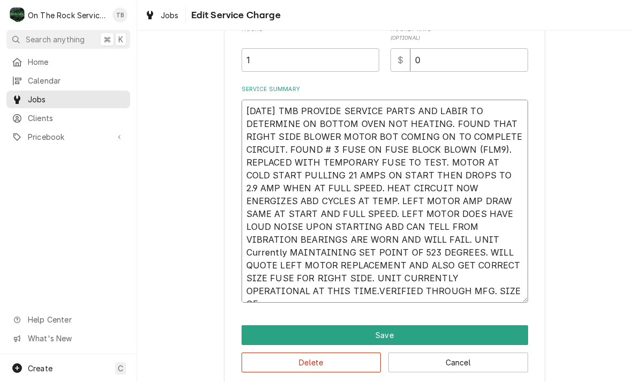
type textarea "9/25/25 TMB PROVIDE SERVICE PARTS AND LABIR TO DETERMINE ON BOTTOM OVEN NOT HEA…"
type textarea "x"
type textarea "9/25/25 TMB PROVIDE SERVICE PARTS AND LABIR TO DETERMINE ON BOTTOM OVEN NOT HEA…"
type textarea "x"
type textarea "9/25/25 TMB PROVIDE SERVICE PARTS AND LABIR TO DETERMINE ON BOTTOM OVEN NOT HEA…"
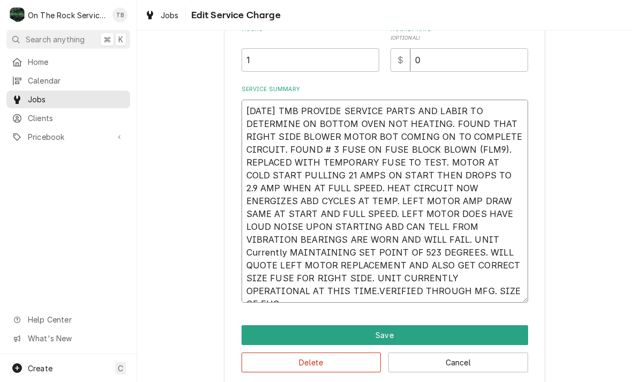
type textarea "x"
type textarea "9/25/25 TMB PROVIDE SERVICE PARTS AND LABIR TO DETERMINE ON BOTTOM OVEN NOT HEA…"
type textarea "x"
type textarea "9/25/25 TMB PROVIDE SERVICE PARTS AND LABIR TO DETERMINE ON BOTTOM OVEN NOT HEA…"
type textarea "x"
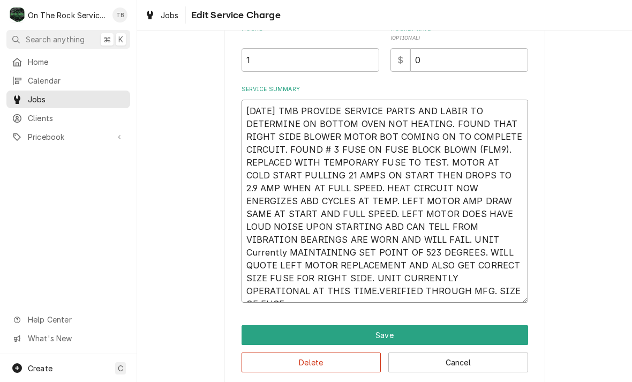
type textarea "9/25/25 TMB PROVIDE SERVICE PARTS AND LABIR TO DETERMINE ON BOTTOM OVEN NOT HEA…"
type textarea "x"
type textarea "9/25/25 TMB PROVIDE SERVICE PARTS AND LABIR TO DETERMINE ON BOTTOM OVEN NOT HEA…"
type textarea "x"
type textarea "9/25/25 TMB PROVIDE SERVICE PARTS AND LABIR TO DETERMINE ON BOTTOM OVEN NOT HEA…"
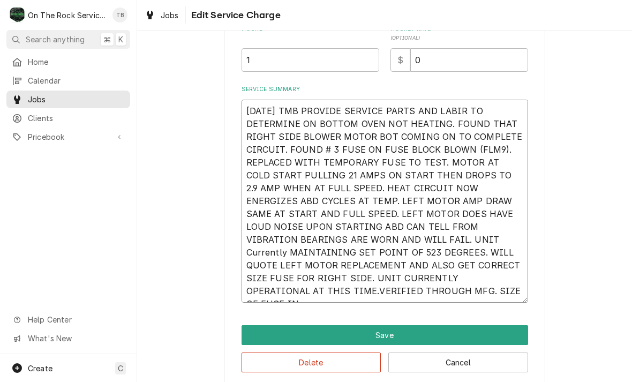
type textarea "x"
type textarea "9/25/25 TMB PROVIDE SERVICE PARTS AND LABIR TO DETERMINE ON BOTTOM OVEN NOT HEA…"
type textarea "x"
type textarea "9/25/25 TMB PROVIDE SERVICE PARTS AND LABIR TO DETERMINE ON BOTTOM OVEN NOT HEA…"
type textarea "x"
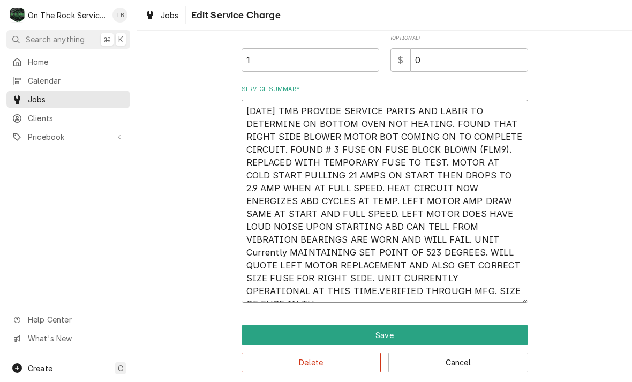
type textarea "9/25/25 TMB PROVIDE SERVICE PARTS AND LABIR TO DETERMINE ON BOTTOM OVEN NOT HEA…"
type textarea "x"
type textarea "9/25/25 TMB PROVIDE SERVICE PARTS AND LABIR TO DETERMINE ON BOTTOM OVEN NOT HEA…"
type textarea "x"
type textarea "9/25/25 TMB PROVIDE SERVICE PARTS AND LABIR TO DETERMINE ON BOTTOM OVEN NOT HEA…"
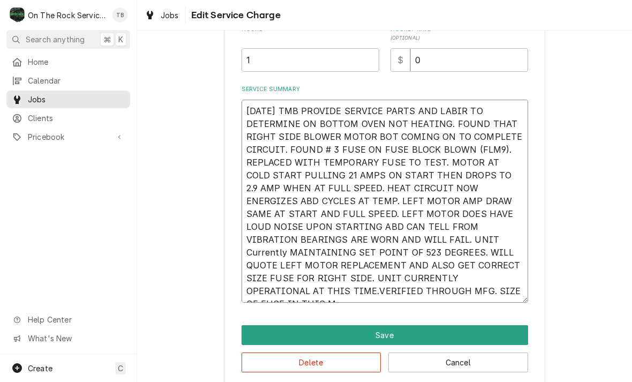
type textarea "x"
type textarea "9/25/25 TMB PROVIDE SERVICE PARTS AND LABIR TO DETERMINE ON BOTTOM OVEN NOT HEA…"
type textarea "x"
type textarea "9/25/25 TMB PROVIDE SERVICE PARTS AND LABIR TO DETERMINE ON BOTTOM OVEN NOT HEA…"
type textarea "x"
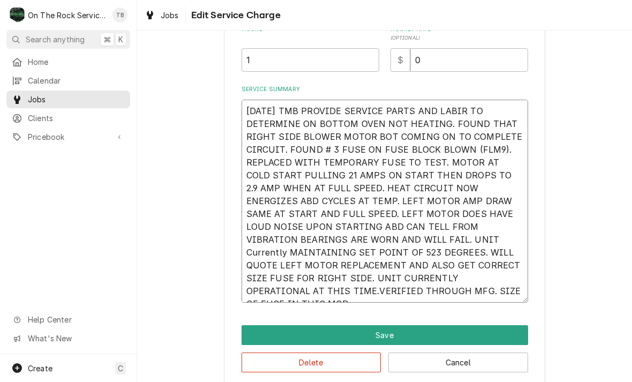
type textarea "9/25/25 TMB PROVIDE SERVICE PARTS AND LABIR TO DETERMINE ON BOTTOM OVEN NOT HEA…"
type textarea "x"
type textarea "9/25/25 TMB PROVIDE SERVICE PARTS AND LABIR TO DETERMINE ON BOTTOM OVEN NOT HEA…"
type textarea "x"
type textarea "9/25/25 TMB PROVIDE SERVICE PARTS AND LABIR TO DETERMINE ON BOTTOM OVEN NOT HEA…"
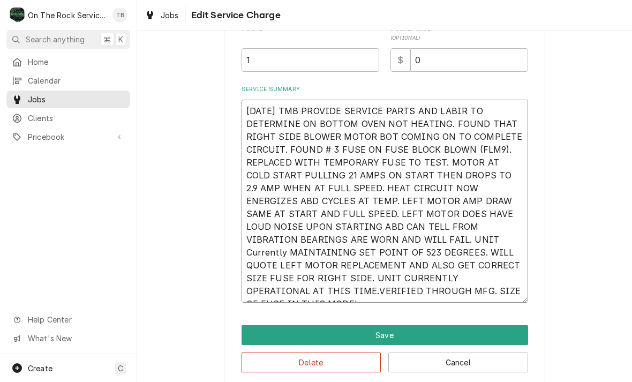
type textarea "x"
type textarea "9/25/25 TMB PROVIDE SERVICE PARTS AND LABIR TO DETERMINE ON BOTTOM OVEN NOT HEA…"
type textarea "x"
type textarea "9/25/25 TMB PROVIDE SERVICE PARTS AND LABIR TO DETERMINE ON BOTTOM OVEN NOT HEA…"
type textarea "x"
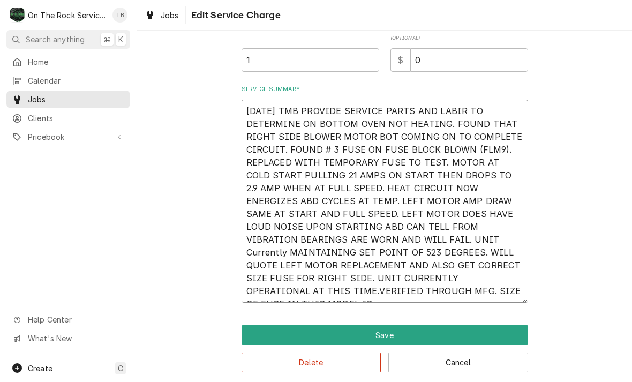
type textarea "9/25/25 TMB PROVIDE SERVICE PARTS AND LABIR TO DETERMINE ON BOTTOM OVEN NOT HEA…"
type textarea "x"
type textarea "9/25/25 TMB PROVIDE SERVICE PARTS AND LABIR TO DETERMINE ON BOTTOM OVEN NOT HEA…"
type textarea "x"
type textarea "9/25/25 TMB PROVIDE SERVICE PARTS AND LABIR TO DETERMINE ON BOTTOM OVEN NOT HEA…"
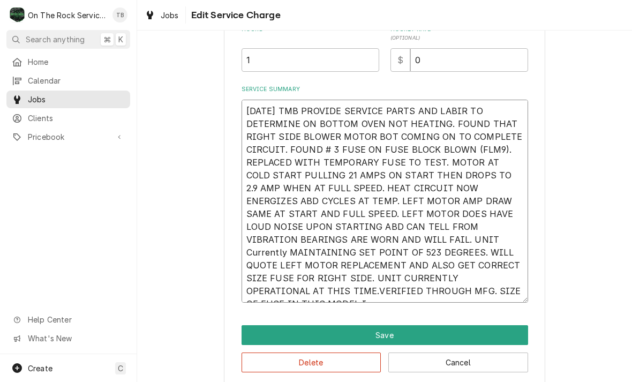
type textarea "x"
type textarea "9/25/25 TMB PROVIDE SERVICE PARTS AND LABIR TO DETERMINE ON BOTTOM OVEN NOT HEA…"
type textarea "x"
type textarea "9/25/25 TMB PROVIDE SERVICE PARTS AND LABIR TO DETERMINE ON BOTTOM OVEN NOT HEA…"
type textarea "x"
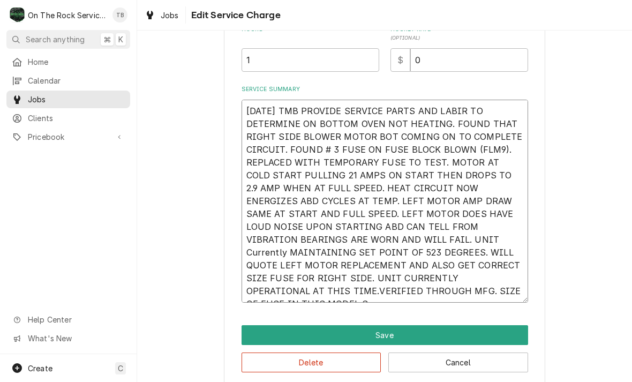
type textarea "9/25/25 TMB PROVIDE SERVICE PARTS AND LABIR TO DETERMINE ON BOTTOM OVEN NOT HEA…"
type textarea "x"
type textarea "9/25/25 TMB PROVIDE SERVICE PARTS AND LABIR TO DETERMINE ON BOTTOM OVEN NOT HEA…"
type textarea "x"
type textarea "9/25/25 TMB PROVIDE SERVICE PARTS AND LABIR TO DETERMINE ON BOTTOM OVEN NOT HEA…"
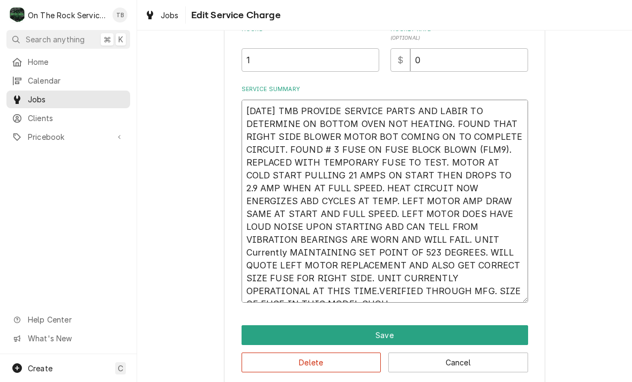
type textarea "x"
type textarea "9/25/25 TMB PROVIDE SERVICE PARTS AND LABIR TO DETERMINE ON BOTTOM OVEN NOT HEA…"
type textarea "x"
type textarea "9/25/25 TMB PROVIDE SERVICE PARTS AND LABIR TO DETERMINE ON BOTTOM OVEN NOT HEA…"
type textarea "x"
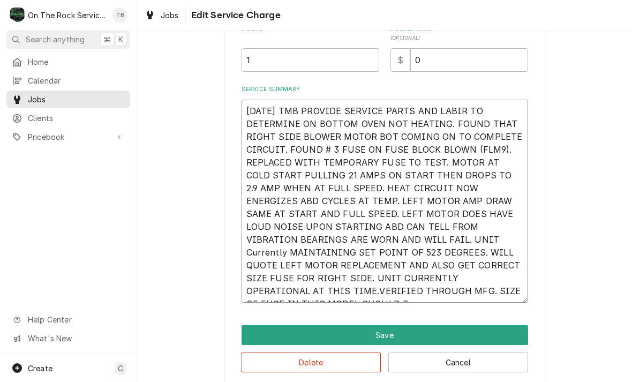
type textarea "9/25/25 TMB PROVIDE SERVICE PARTS AND LABIR TO DETERMINE ON BOTTOM OVEN NOT HEA…"
type textarea "x"
type textarea "9/25/25 TMB PROVIDE SERVICE PARTS AND LABIR TO DETERMINE ON BOTTOM OVEN NOT HEA…"
type textarea "x"
type textarea "9/25/25 TMB PROVIDE SERVICE PARTS AND LABIR TO DETERMINE ON BOTTOM OVEN NOT HEA…"
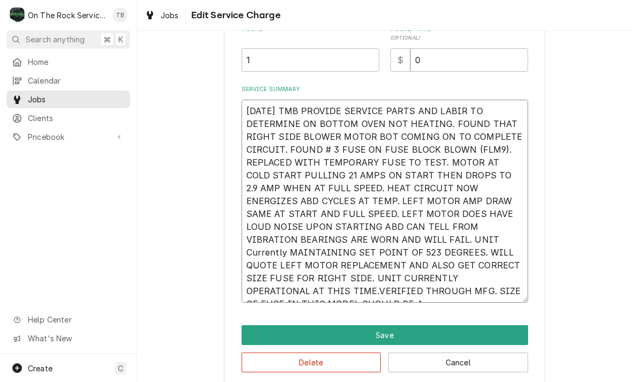
type textarea "x"
type textarea "9/25/25 TMB PROVIDE SERVICE PARTS AND LABIR TO DETERMINE ON BOTTOM OVEN NOT HEA…"
type textarea "x"
type textarea "9/25/25 TMB PROVIDE SERVICE PARTS AND LABIR TO DETERMINE ON BOTTOM OVEN NOT HEA…"
type textarea "x"
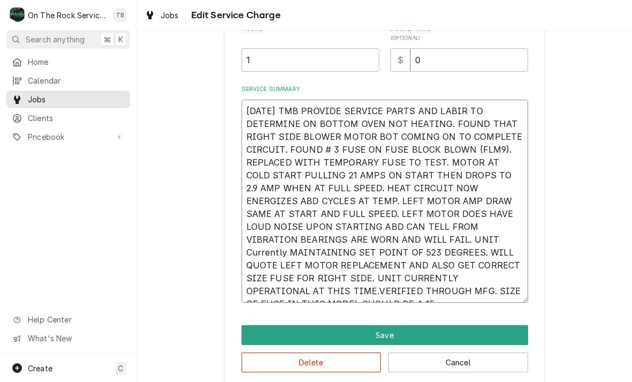
type textarea "9/25/25 TMB PROVIDE SERVICE PARTS AND LABIR TO DETERMINE ON BOTTOM OVEN NOT HEA…"
type textarea "x"
type textarea "9/25/25 TMB PROVIDE SERVICE PARTS AND LABIR TO DETERMINE ON BOTTOM OVEN NOT HEA…"
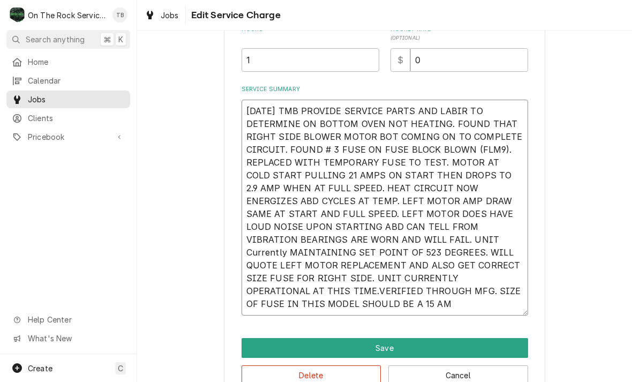
type textarea "x"
type textarea "9/25/25 TMB PROVIDE SERVICE PARTS AND LABIR TO DETERMINE ON BOTTOM OVEN NOT HEA…"
type textarea "x"
type textarea "9/25/25 TMB PROVIDE SERVICE PARTS AND LABIR TO DETERMINE ON BOTTOM OVEN NOT HEA…"
type textarea "x"
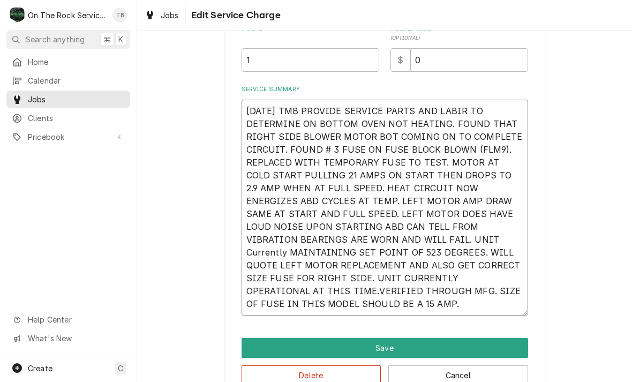
type textarea "9/25/25 TMB PROVIDE SERVICE PARTS AND LABIR TO DETERMINE ON BOTTOM OVEN NOT HEA…"
type textarea "x"
type textarea "9/25/25 TMB PROVIDE SERVICE PARTS AND LABIR TO DETERMINE ON BOTTOM OVEN NOT HEA…"
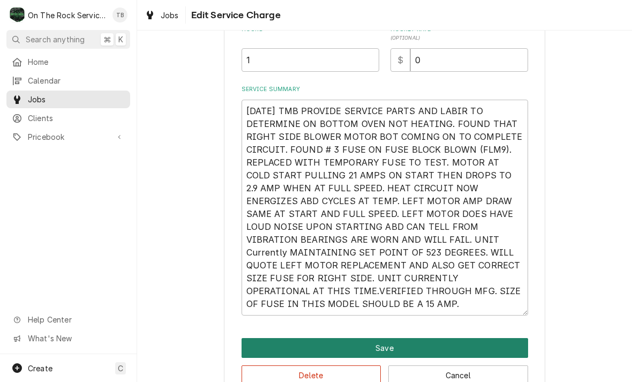
click at [382, 345] on button "Save" at bounding box center [385, 348] width 287 height 20
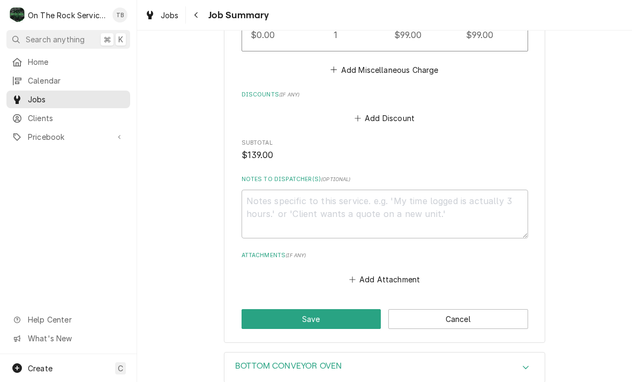
scroll to position [949, 0]
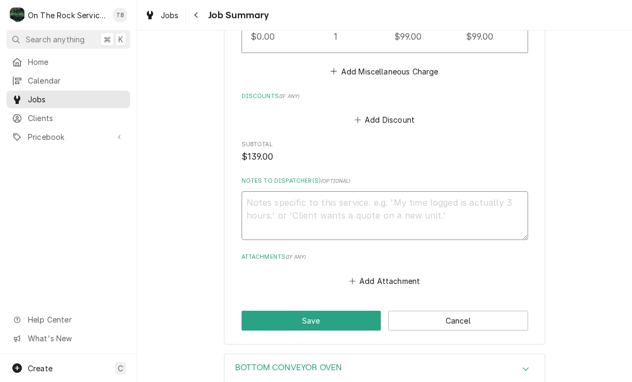
click at [267, 197] on textarea "Notes to Dispatcher(s) ( optional )" at bounding box center [385, 215] width 287 height 49
type textarea "x"
type textarea "M"
type textarea "x"
type textarea "MO"
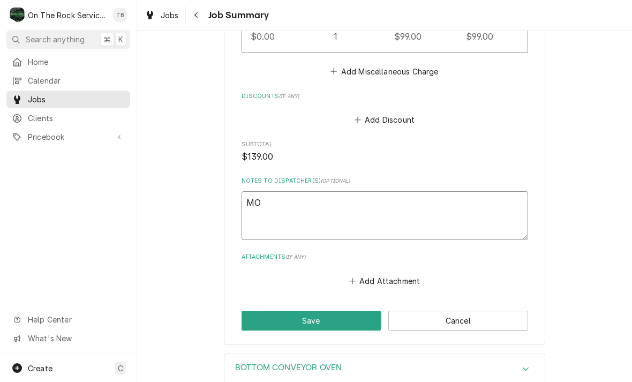
type textarea "x"
type textarea "MOTO"
type textarea "x"
type textarea "MOTOR"
type textarea "x"
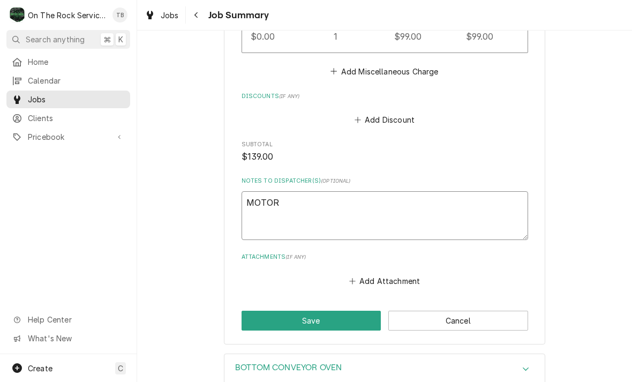
type textarea "MOTOR#"
type textarea "x"
type textarea "MOTOR#"
type textarea "x"
type textarea "MOTOR# 2"
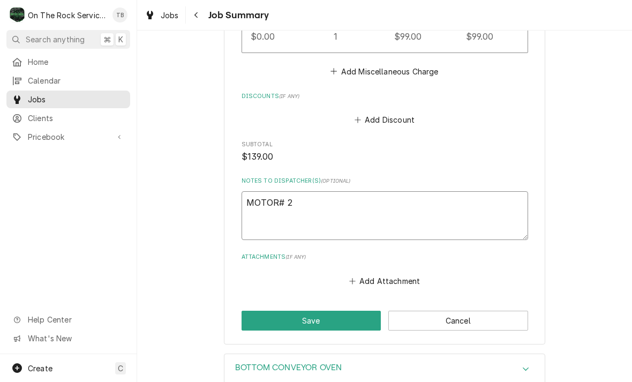
type textarea "x"
type textarea "MOTOR# 27"
type textarea "x"
type textarea "MOTOR# 273"
type textarea "x"
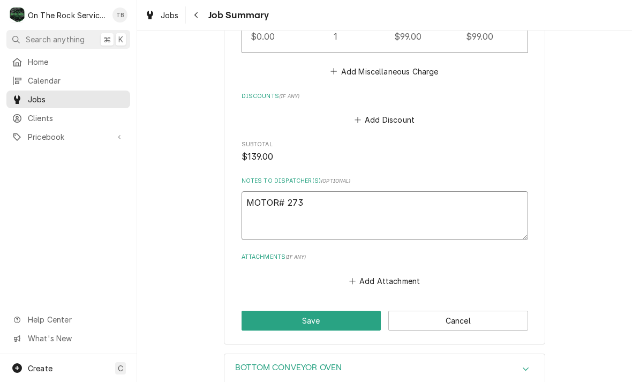
type textarea "MOTOR# 2738"
type textarea "x"
type textarea "MOTOR# 27381"
type textarea "x"
type textarea "MOTOR# 27381-"
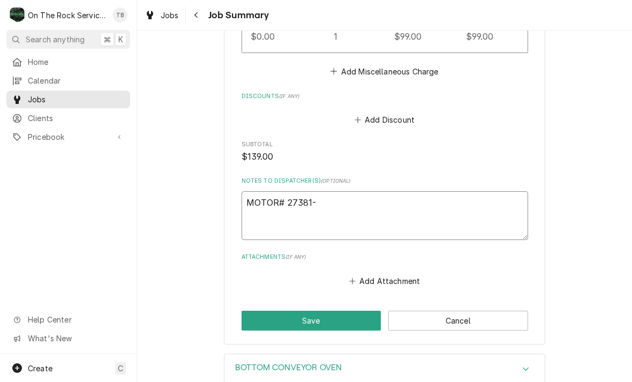
type textarea "x"
type textarea "MOTOR# 27381-0"
type textarea "x"
type textarea "MOTOR# 27381-00"
type textarea "x"
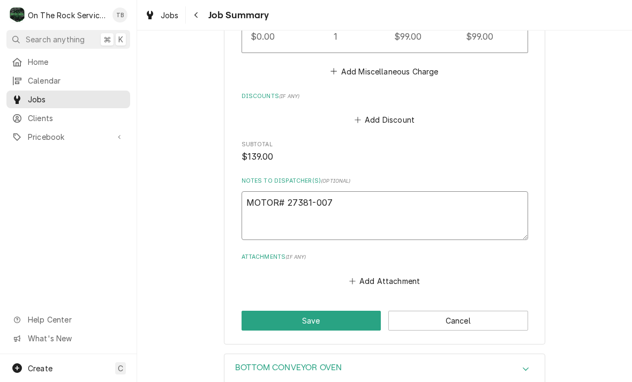
type textarea "MOTOR# 27381-0075"
type textarea "x"
type textarea "MOTOR# 27381-0075"
type textarea "x"
type textarea "MOTOR# 27381-0075 F"
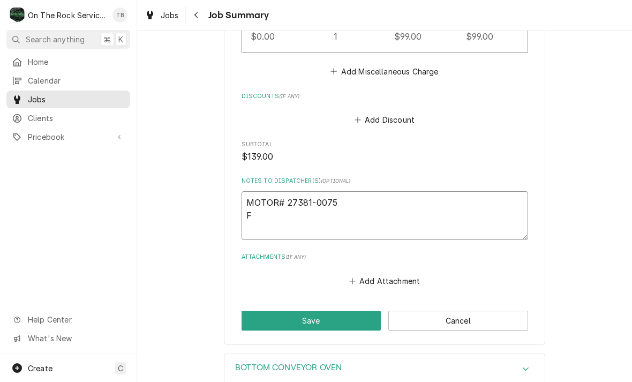
type textarea "x"
type textarea "MOTOR# 27381-0075 FU"
type textarea "x"
type textarea "MOTOR# 27381-0075 FUS"
type textarea "x"
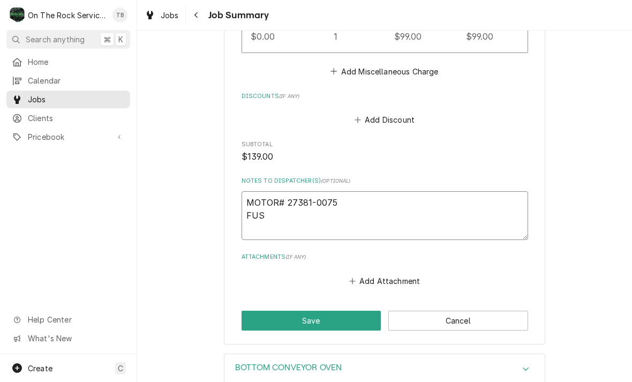
type textarea "MOTOR# 27381-0075 FUSE"
type textarea "x"
type textarea "MOTOR# 27381-0075 FUSE"
type textarea "x"
type textarea "MOTOR# 27381-0075 FUSE #"
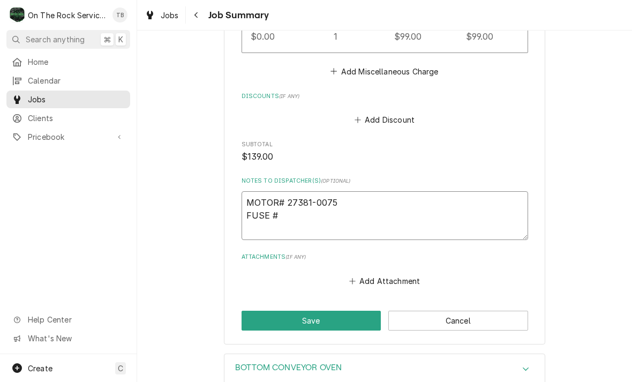
type textarea "x"
type textarea "MOTOR# 27381-0075 FUSE #"
type textarea "x"
type textarea "MOTOR# 27381-0075 FUSE # 2"
type textarea "x"
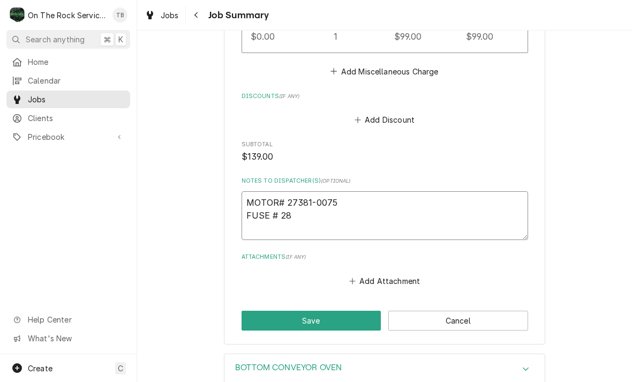
type textarea "MOTOR# 27381-0075 FUSE # 281"
type textarea "x"
type textarea "MOTOR# 27381-0075 FUSE # 2815"
type textarea "x"
type textarea "MOTOR# 27381-0075 FUSE # 28154"
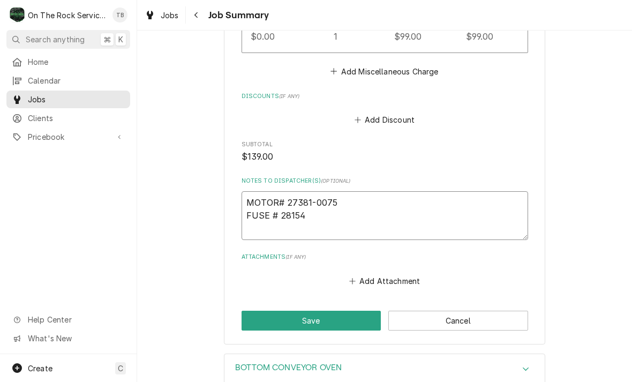
type textarea "x"
type textarea "MOTOR# 27381-0075 FUSE # 28154-"
type textarea "x"
type textarea "MOTOR# 27381-0075 FUSE # 28154-0"
type textarea "x"
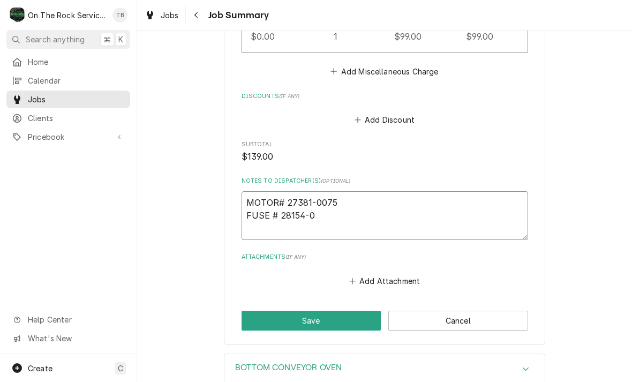
type textarea "MOTOR# 27381-0075 FUSE # 28154-00"
type textarea "x"
type textarea "MOTOR# 27381-0075 FUSE # 28154-001"
type textarea "x"
type textarea "MOTOR# 27381-0075 FUSE # 28154-0013"
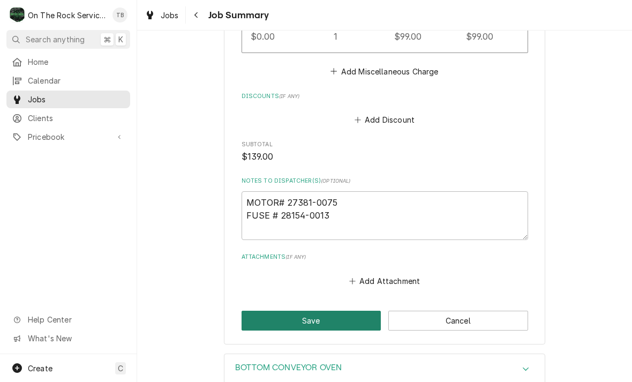
click at [319, 311] on button "Save" at bounding box center [312, 321] width 140 height 20
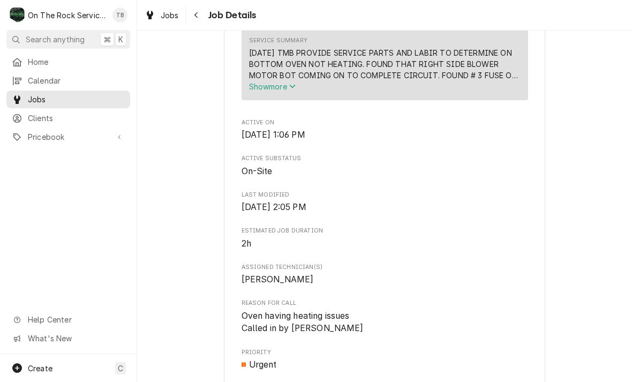
scroll to position [422, 0]
click at [277, 91] on span "Show more" at bounding box center [272, 85] width 47 height 9
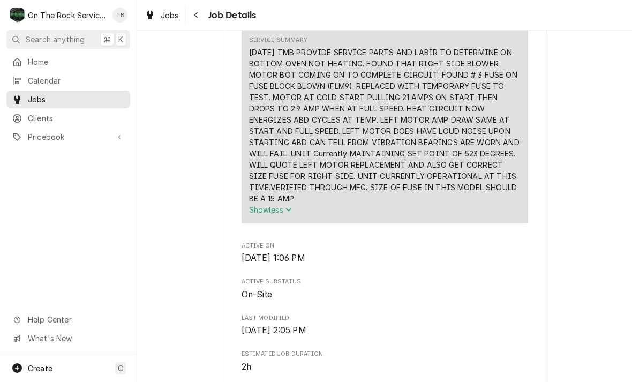
click at [617, 211] on div "On-Site Marcos Pizza - Roebuck Marco’s Pizza - Roebuck / 2513 Stone Station Rd,…" at bounding box center [384, 222] width 495 height 1207
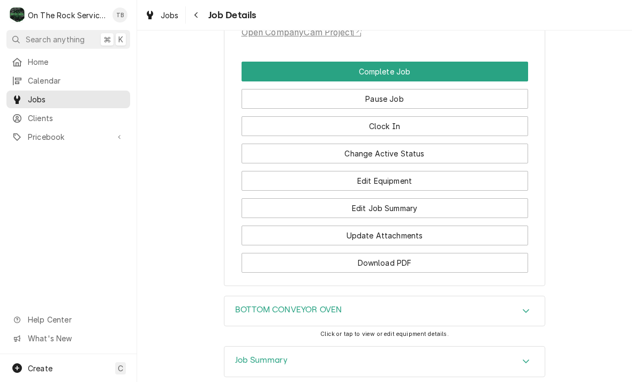
scroll to position [957, 0]
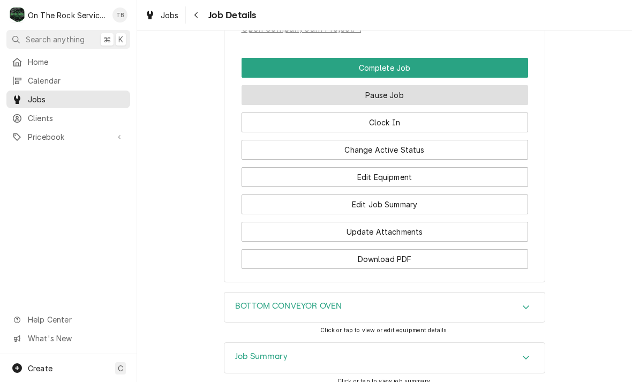
click at [393, 92] on button "Pause Job" at bounding box center [385, 95] width 287 height 20
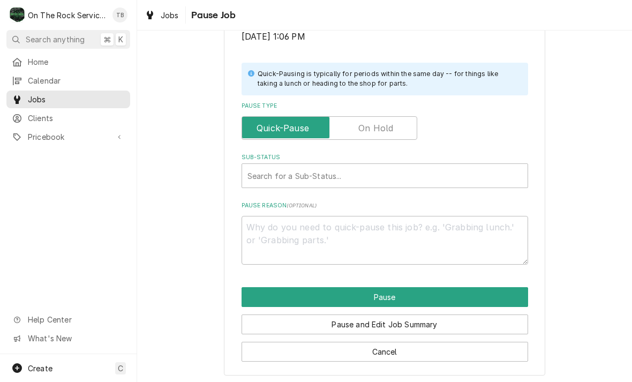
scroll to position [215, 0]
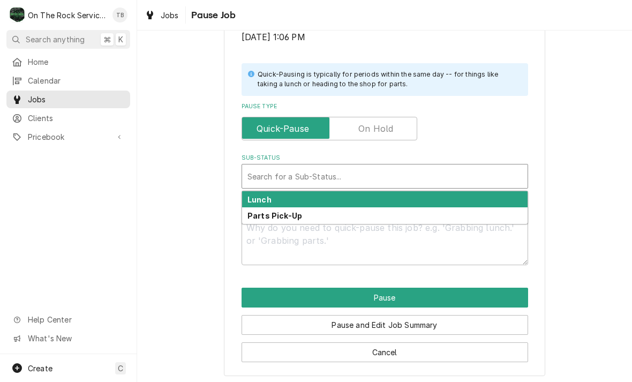
click at [593, 114] on div "Please confirm you'd like to pause this job. Roopairs Job ID JOB-1101 Service T…" at bounding box center [384, 105] width 495 height 559
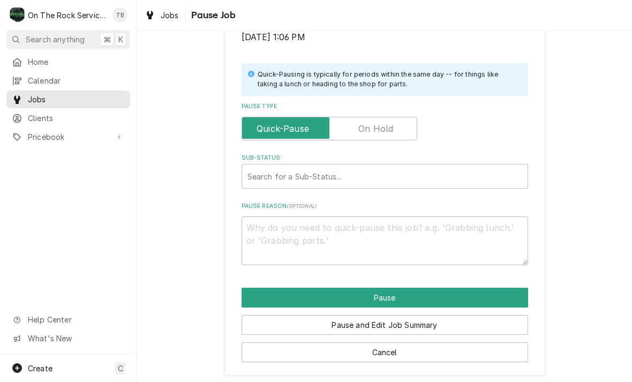
click at [395, 128] on input "Pause Type" at bounding box center [330, 129] width 166 height 24
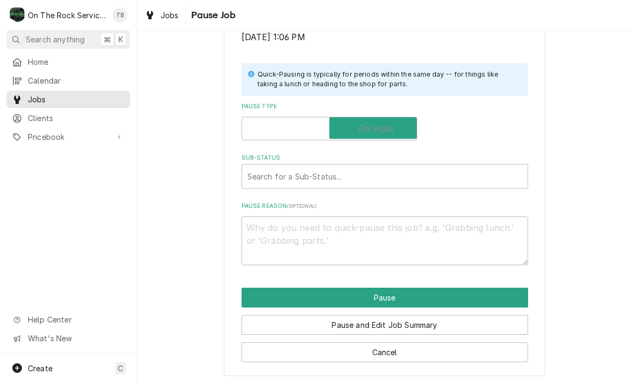
checkbox input "true"
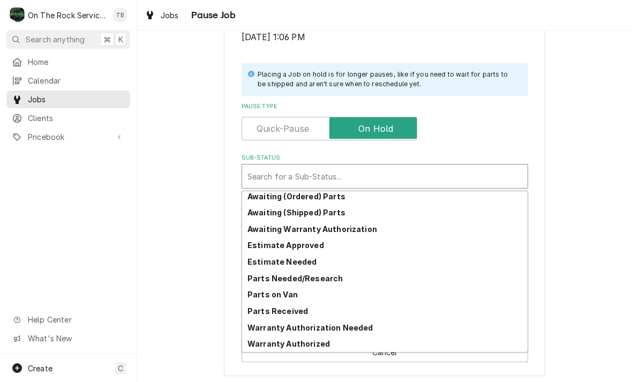
scroll to position [53, 0]
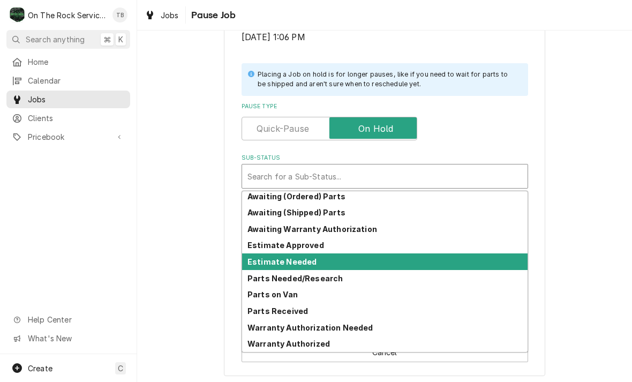
click at [311, 262] on strong "Estimate Needed" at bounding box center [282, 261] width 69 height 9
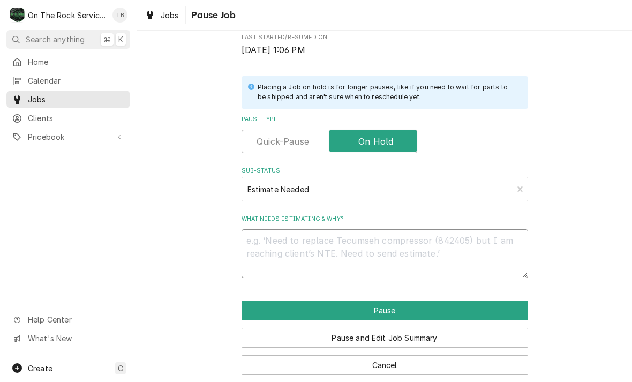
click at [325, 265] on textarea "What needs estimating & why?" at bounding box center [385, 253] width 287 height 49
click at [314, 235] on textarea "What needs estimating & why?" at bounding box center [385, 253] width 287 height 49
type textarea "x"
type textarea "L"
type textarea "x"
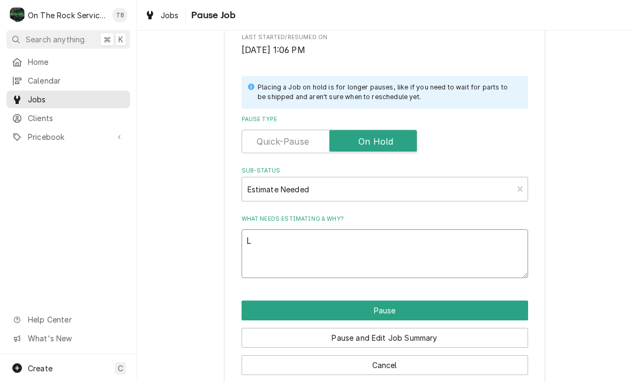
type textarea "LE"
type textarea "x"
type textarea "LEF"
type textarea "x"
type textarea "LEFT"
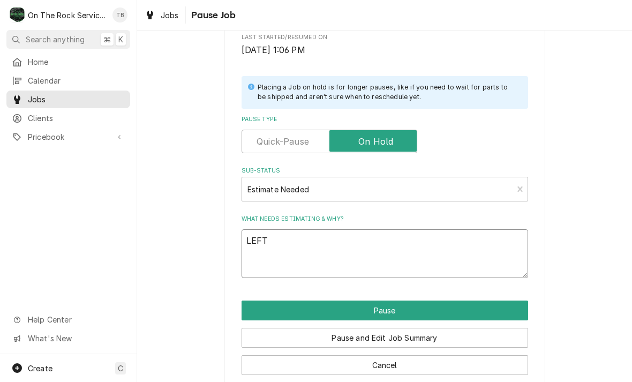
type textarea "x"
type textarea "LEFT"
type textarea "x"
type textarea "LEFT B"
type textarea "x"
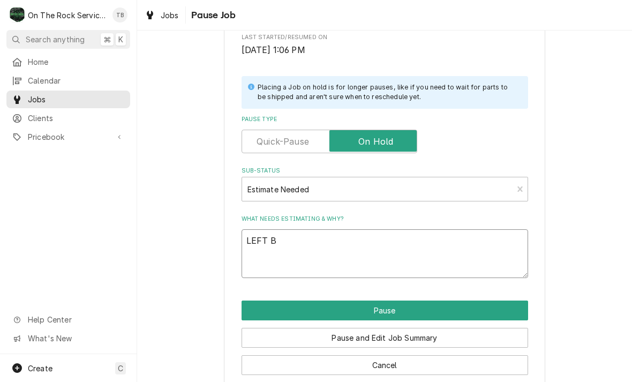
type textarea "LEFT BL"
type textarea "x"
type textarea "LEFT BLO"
type textarea "x"
type textarea "LEFT BLOW"
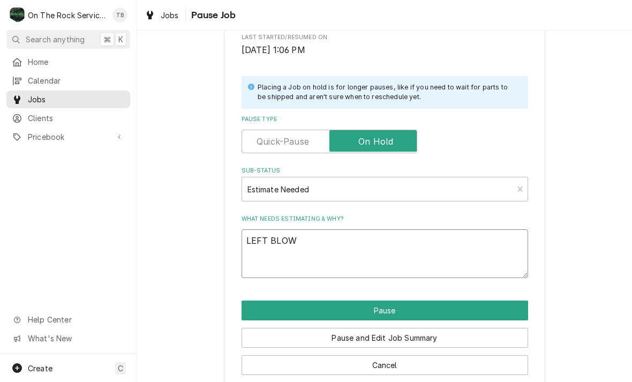
type textarea "x"
type textarea "LEFT BLOWER"
type textarea "x"
type textarea "LEFT BLOWER"
type textarea "x"
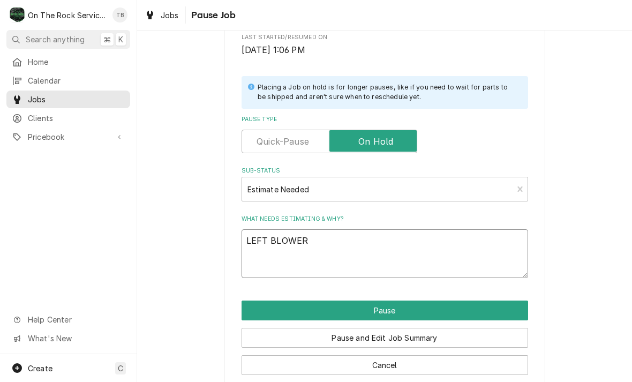
type textarea "LEFT BLOWER M"
type textarea "x"
type textarea "LEFT BLOWER MO"
type textarea "x"
type textarea "LEFT BLOWER MOT"
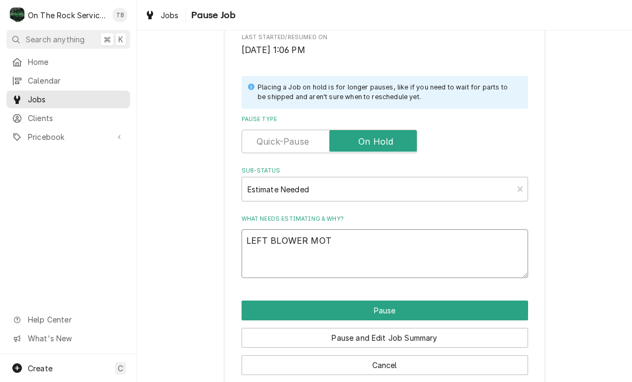
type textarea "x"
type textarea "LEFT BLOWER MOTO"
type textarea "x"
type textarea "LEFT BLOWER MOTOR"
type textarea "x"
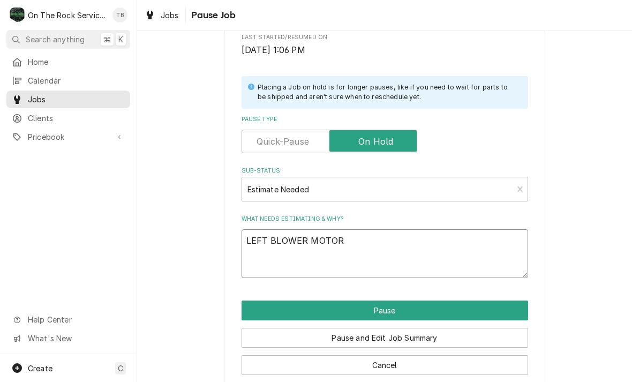
type textarea "LEFT BLOWER MOTOR"
type textarea "x"
type textarea "LEFT BLOWER MOTOR A"
type textarea "x"
type textarea "LEFT BLOWER MOTOR AN"
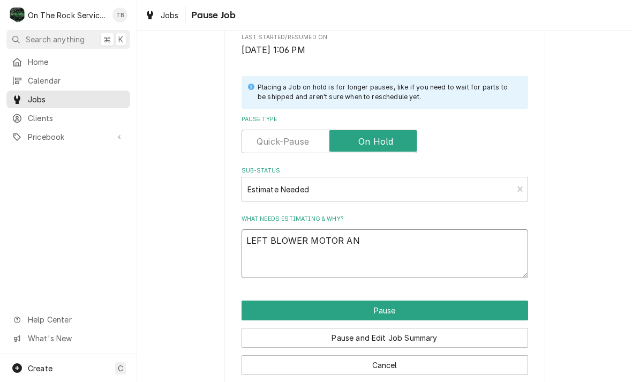
type textarea "x"
type textarea "LEFT BLOWER MOTOR AND"
type textarea "x"
type textarea "LEFT BLOWER MOTOR AND N"
type textarea "x"
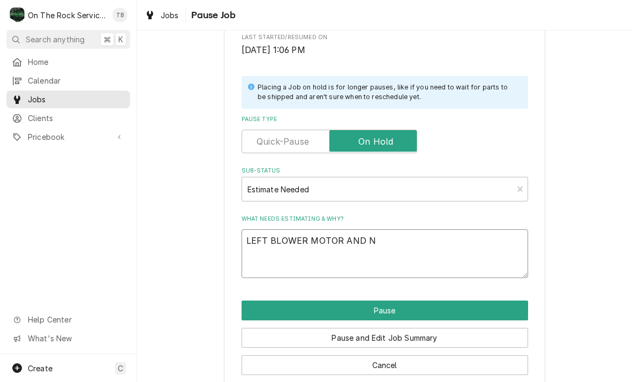
type textarea "LEFT BLOWER MOTOR AND NE"
type textarea "x"
type textarea "LEFT BLOWER MOTOR AND NEW"
type textarea "x"
type textarea "LEFT BLOWER MOTOR AND NEW"
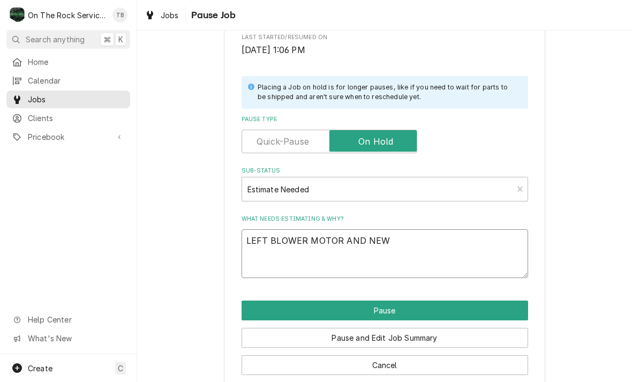
type textarea "x"
type textarea "LEFT BLOWER MOTOR AND NEW F"
type textarea "x"
type textarea "LEFT BLOWER MOTOR AND NEW FU"
type textarea "x"
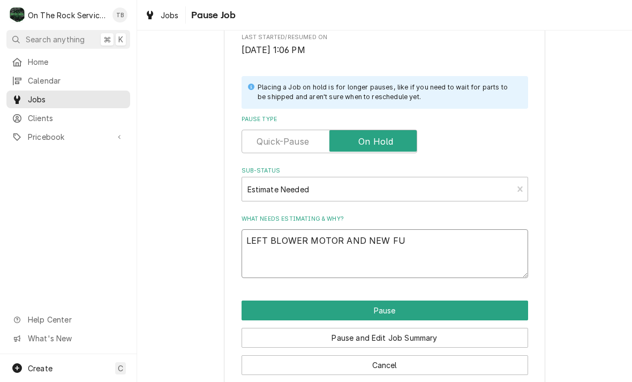
type textarea "LEFT BLOWER MOTOR AND NEW FUE"
type textarea "x"
type textarea "LEFT BLOWER MOTOR AND NEW FU"
type textarea "x"
type textarea "LEFT BLOWER MOTOR AND NEW FUS"
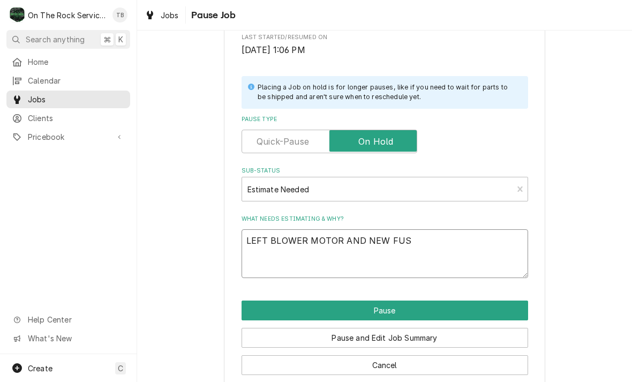
type textarea "x"
type textarea "LEFT BLOWER MOTOR AND NEW FUSE"
type textarea "x"
type textarea "LEFT BLOWER MOTOR AND NEW FUSES"
type textarea "x"
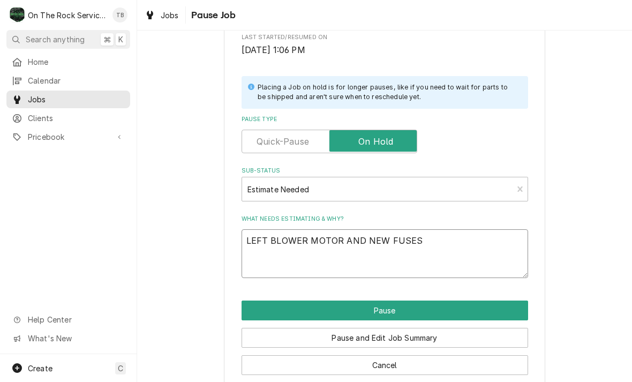
type textarea "LEFT BLOWER MOTOR AND NEW FUSES."
type textarea "x"
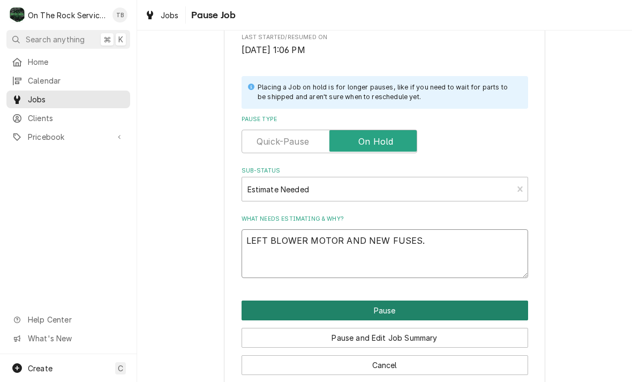
type textarea "LEFT BLOWER MOTOR AND NEW FUSES."
click at [389, 303] on button "Pause" at bounding box center [385, 311] width 287 height 20
type textarea "x"
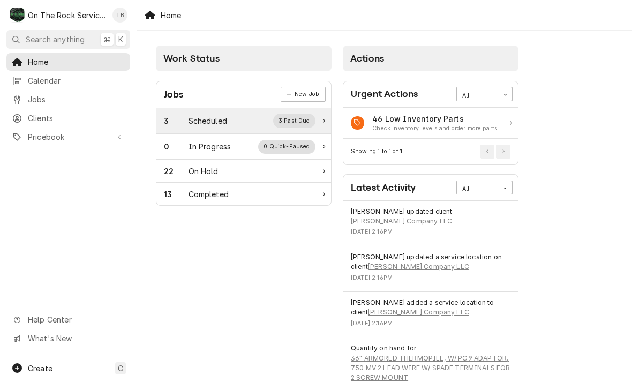
click at [219, 121] on div "Scheduled" at bounding box center [208, 120] width 39 height 11
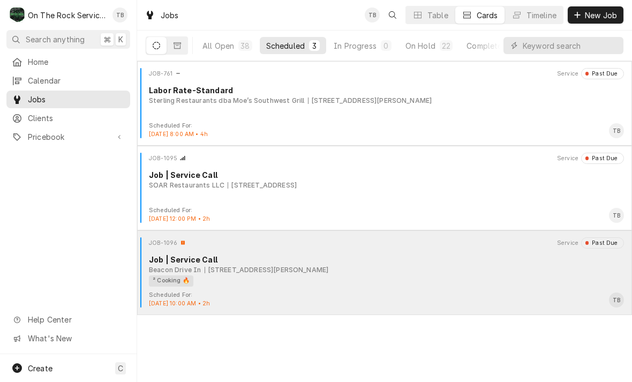
click at [273, 278] on div "² Cooking 🔥" at bounding box center [383, 280] width 468 height 11
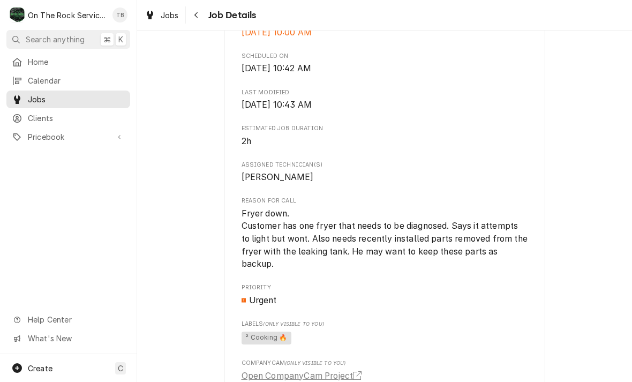
scroll to position [328, 0]
